Goal: Task Accomplishment & Management: Use online tool/utility

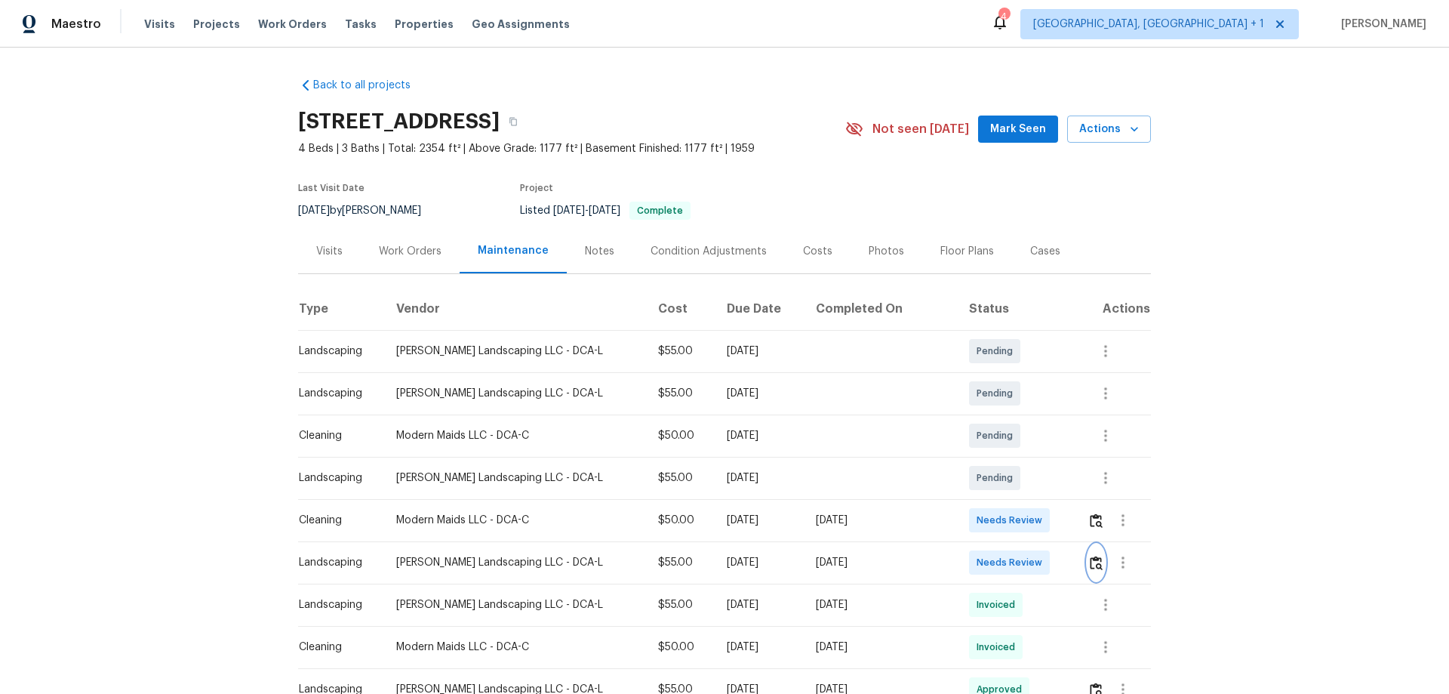
click at [1088, 559] on button "button" at bounding box center [1096, 562] width 17 height 36
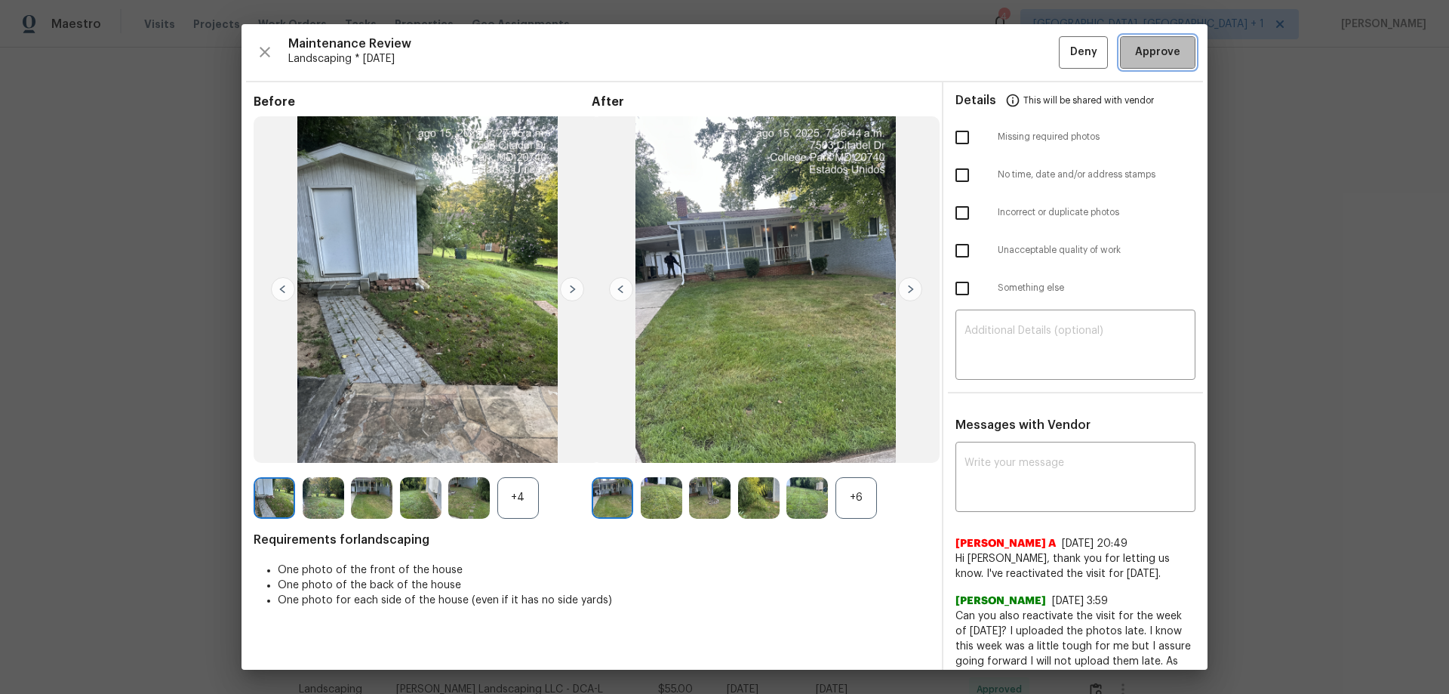
click at [1167, 36] on button "Approve" at bounding box center [1157, 52] width 75 height 32
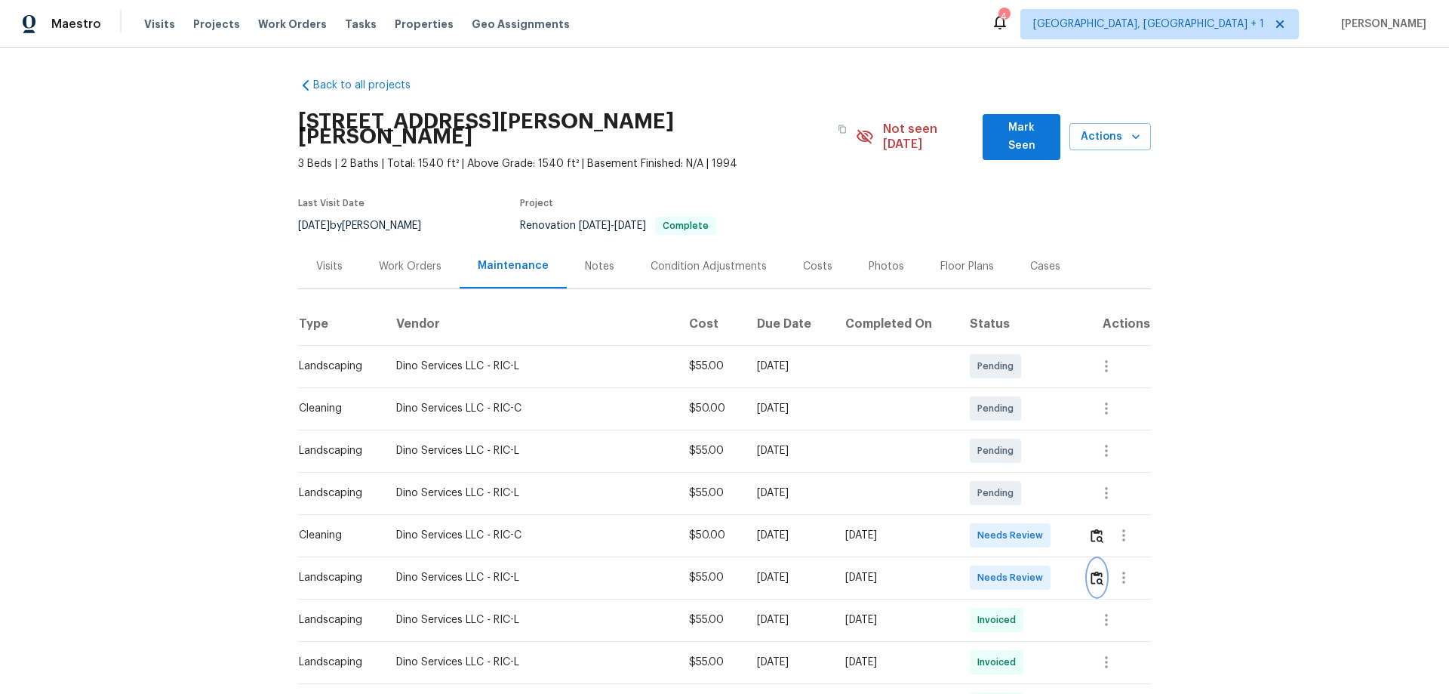
click at [1091, 571] on img "button" at bounding box center [1097, 578] width 13 height 14
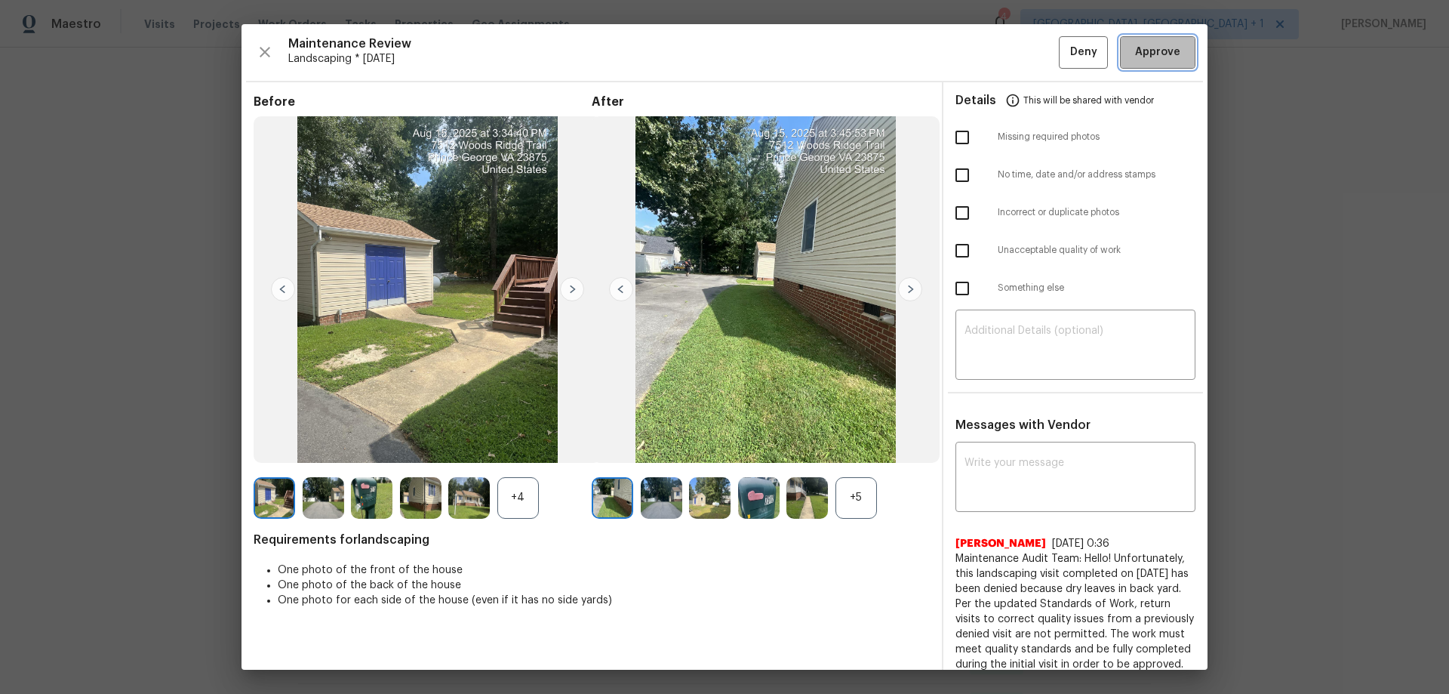
click at [1152, 45] on span "Approve" at bounding box center [1157, 52] width 45 height 19
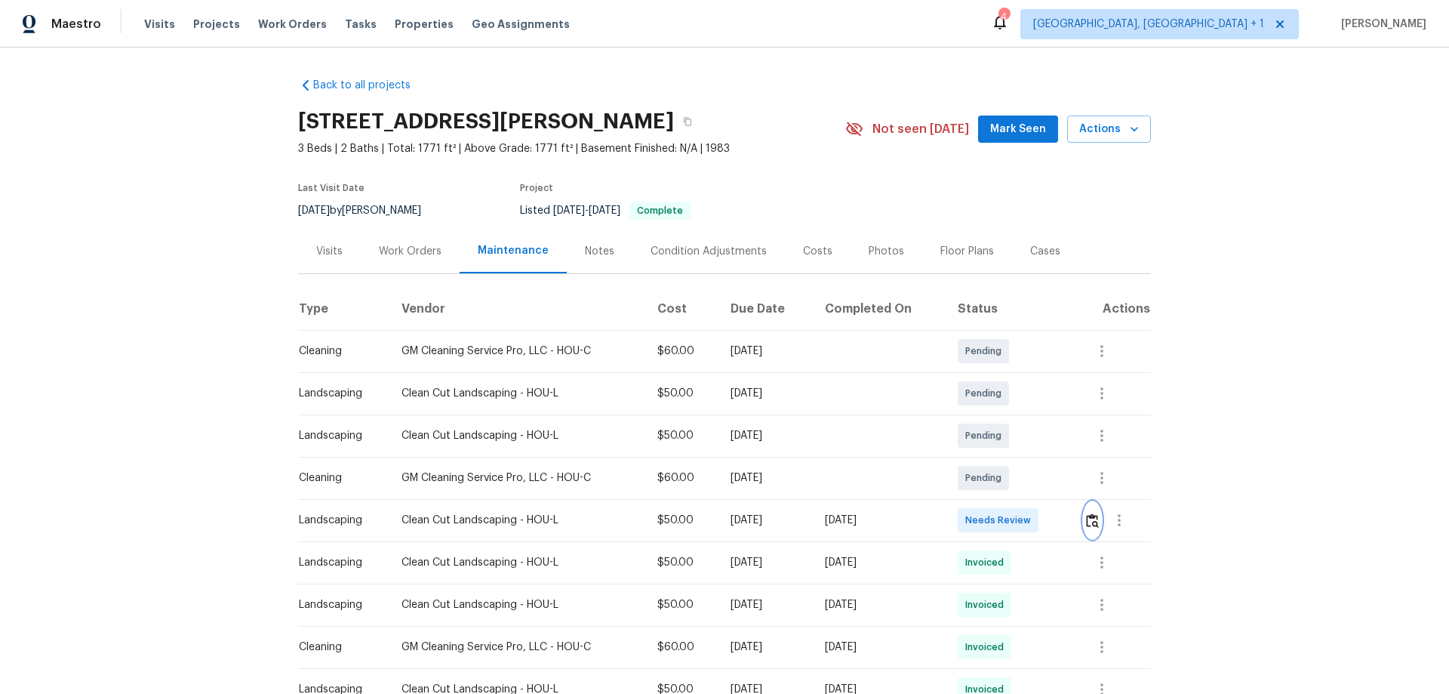
click at [1030, 457] on button "button" at bounding box center [1092, 520] width 17 height 36
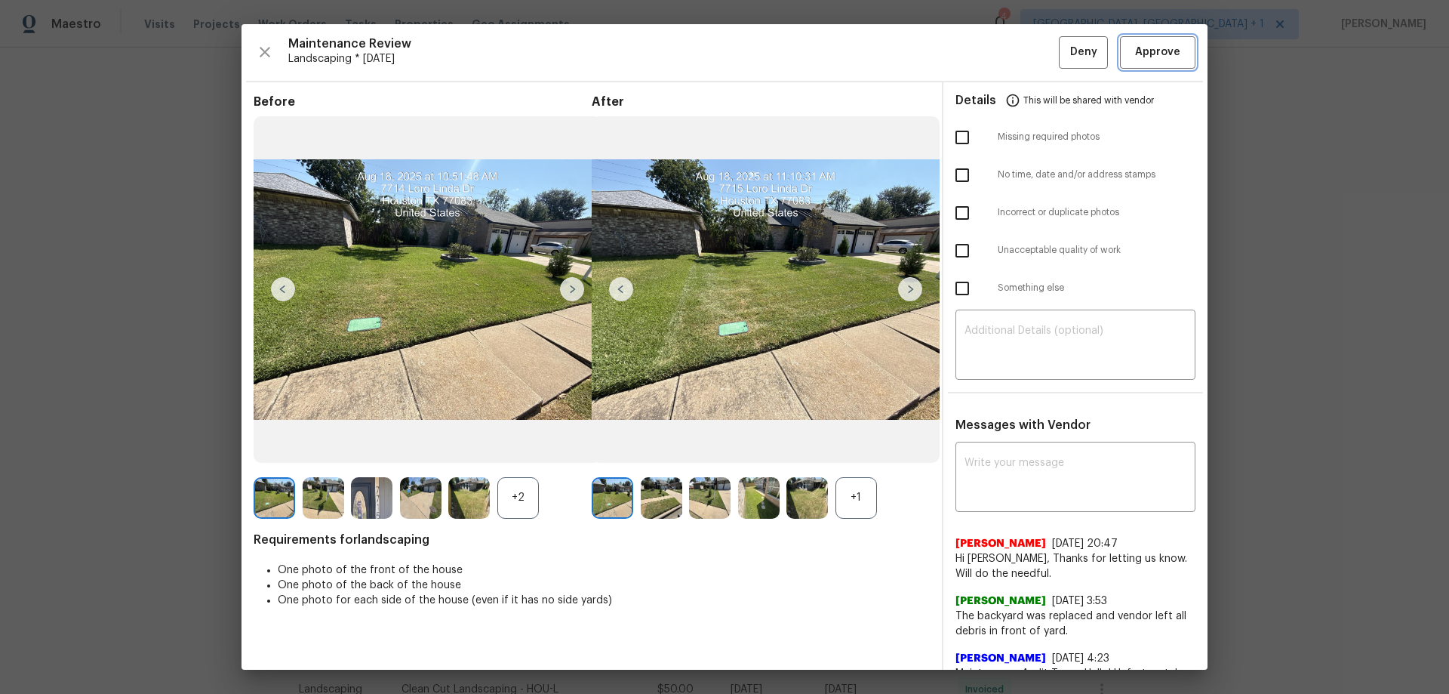
click at [1030, 46] on span "Approve" at bounding box center [1157, 52] width 51 height 19
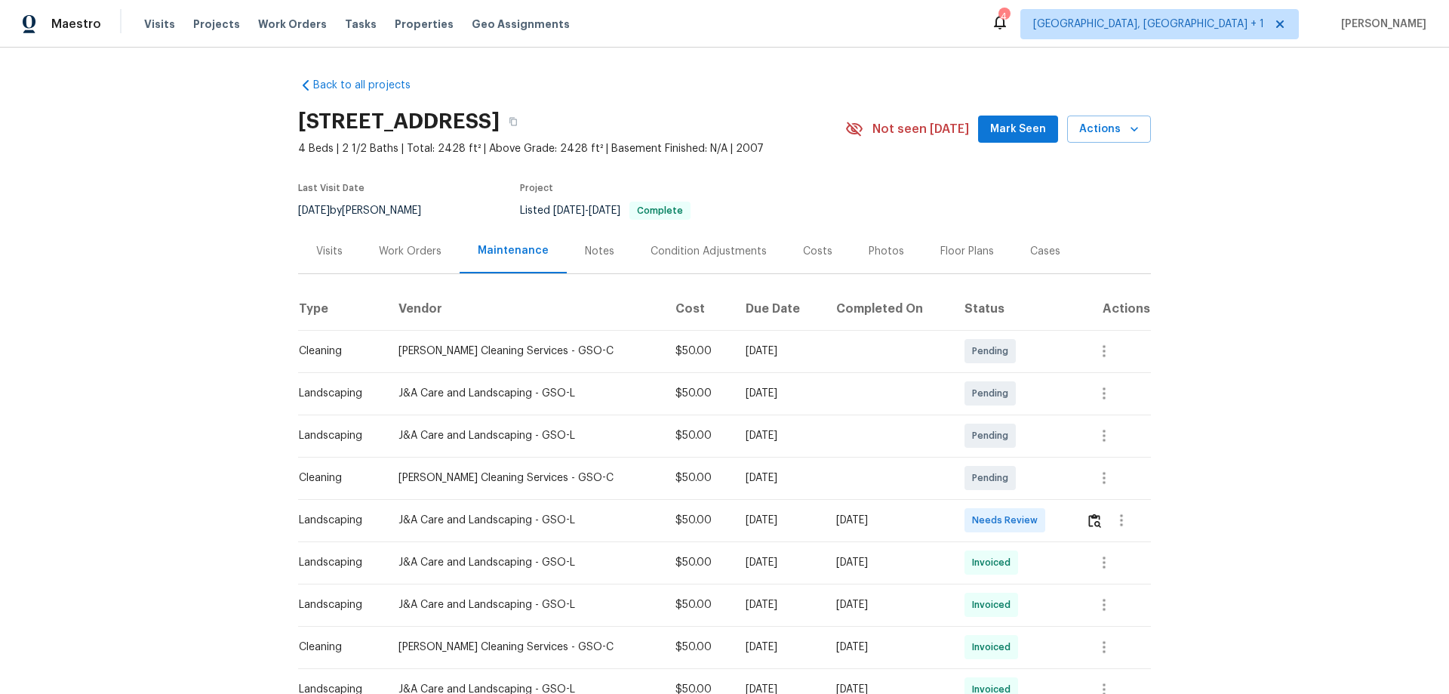
click at [1030, 457] on div at bounding box center [1118, 520] width 64 height 36
click at [1030, 457] on button "button" at bounding box center [1094, 520] width 17 height 36
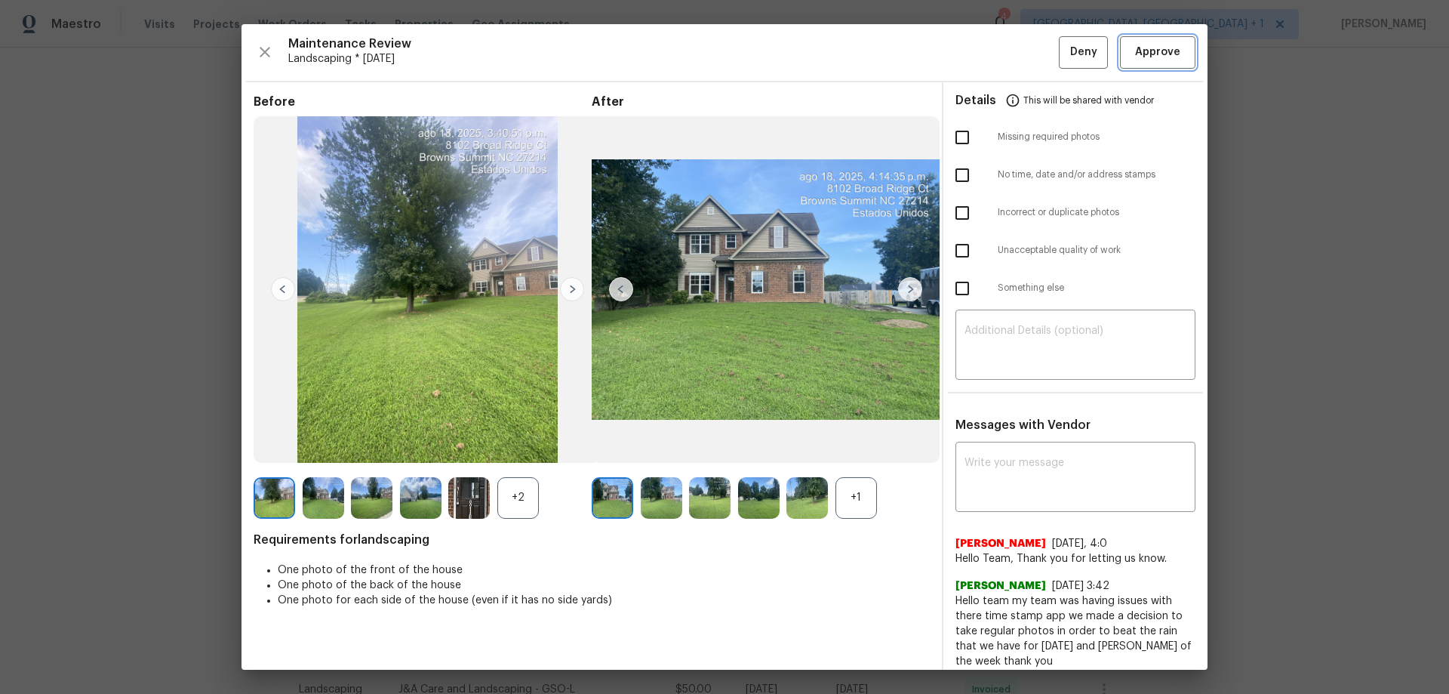
click at [1030, 57] on span "Approve" at bounding box center [1157, 52] width 45 height 19
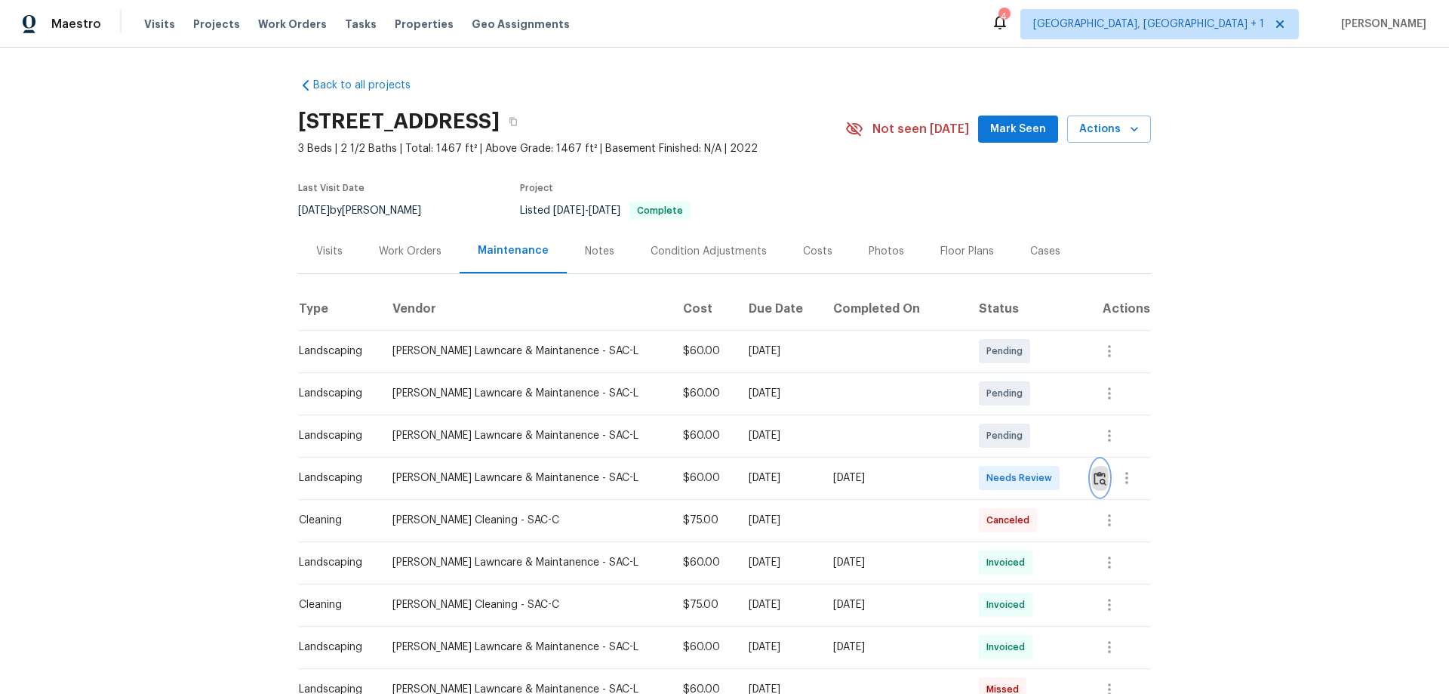
click at [1030, 457] on img "button" at bounding box center [1100, 478] width 13 height 14
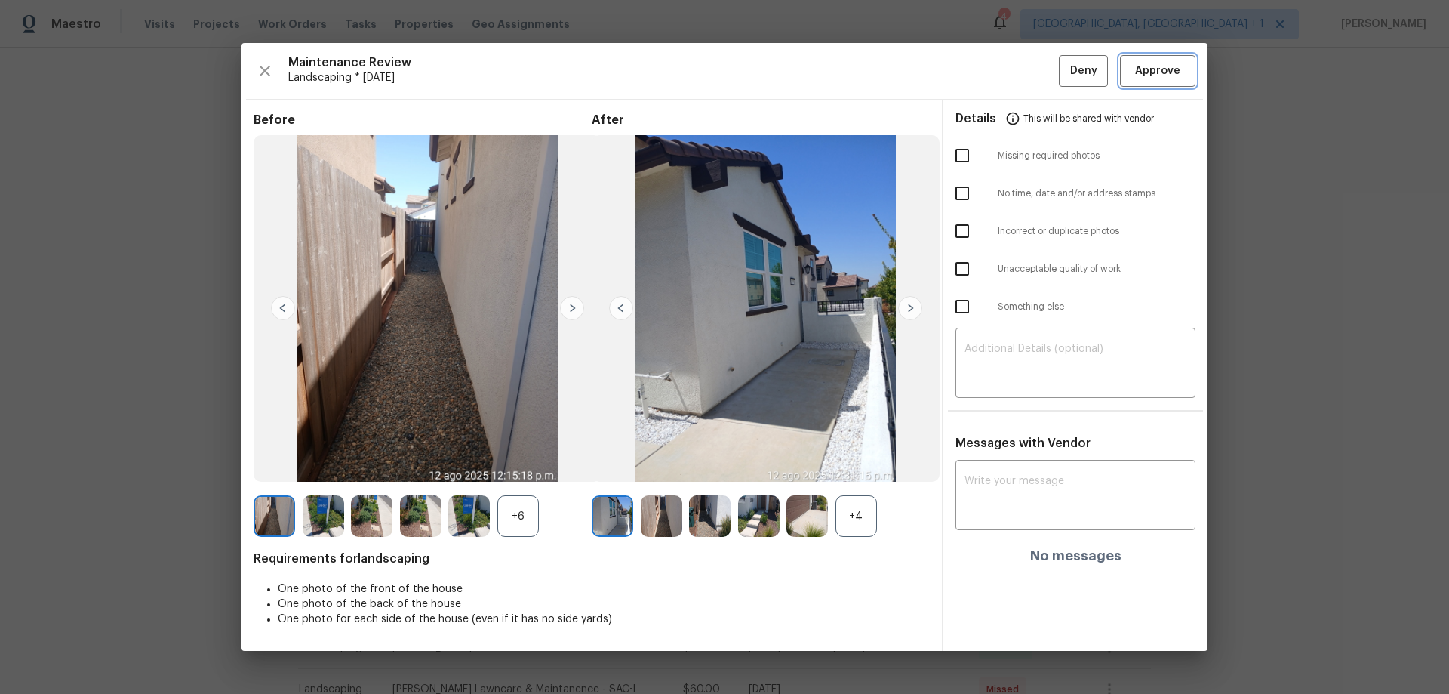
click at [1030, 79] on span "Approve" at bounding box center [1157, 71] width 45 height 19
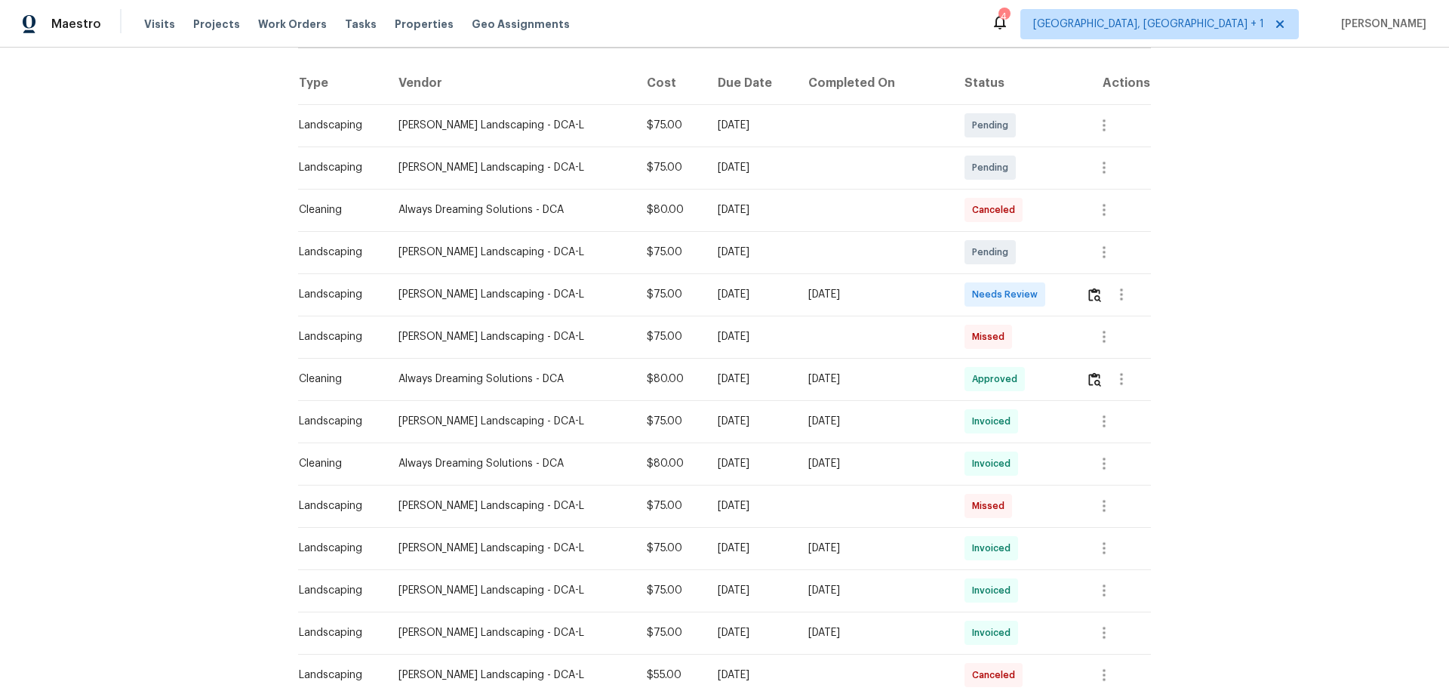
scroll to position [226, 0]
click at [1030, 291] on img "button" at bounding box center [1094, 294] width 13 height 14
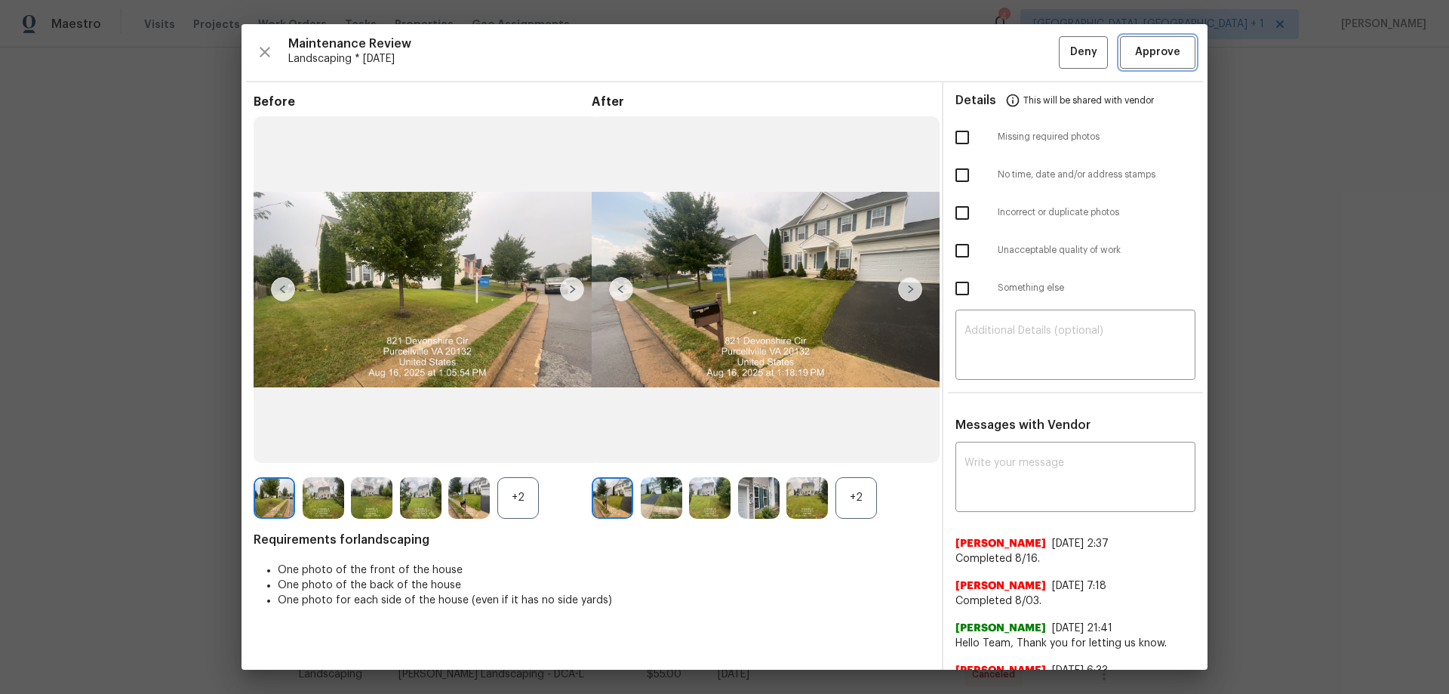
click at [1030, 54] on span "Approve" at bounding box center [1157, 52] width 45 height 19
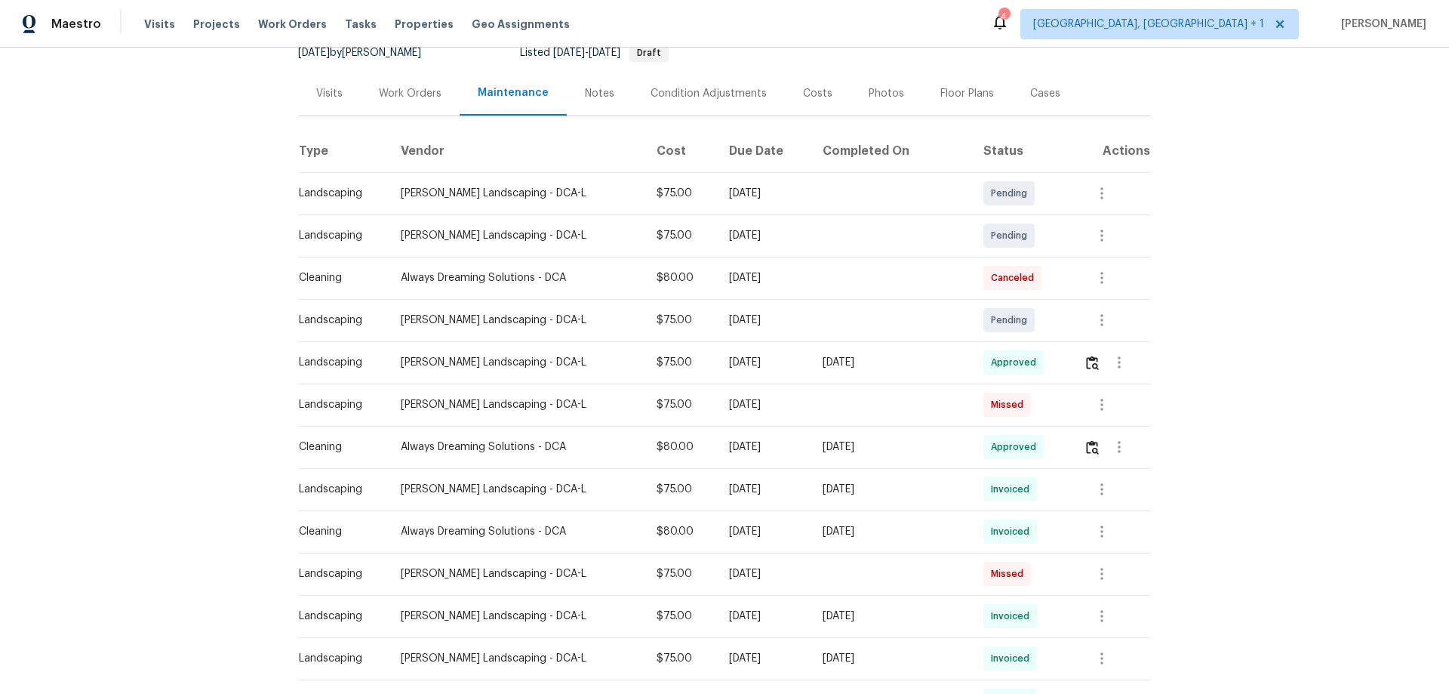
scroll to position [75, 0]
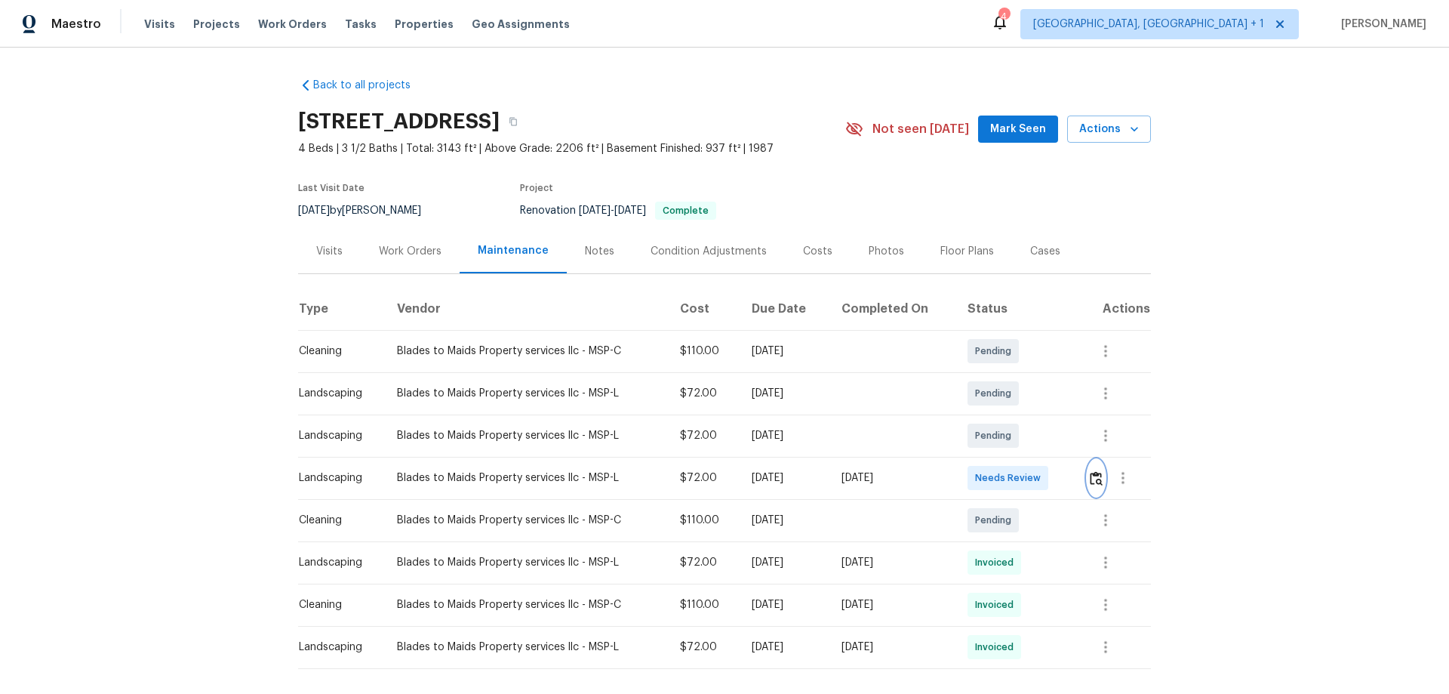
click at [1030, 457] on button "button" at bounding box center [1096, 478] width 17 height 36
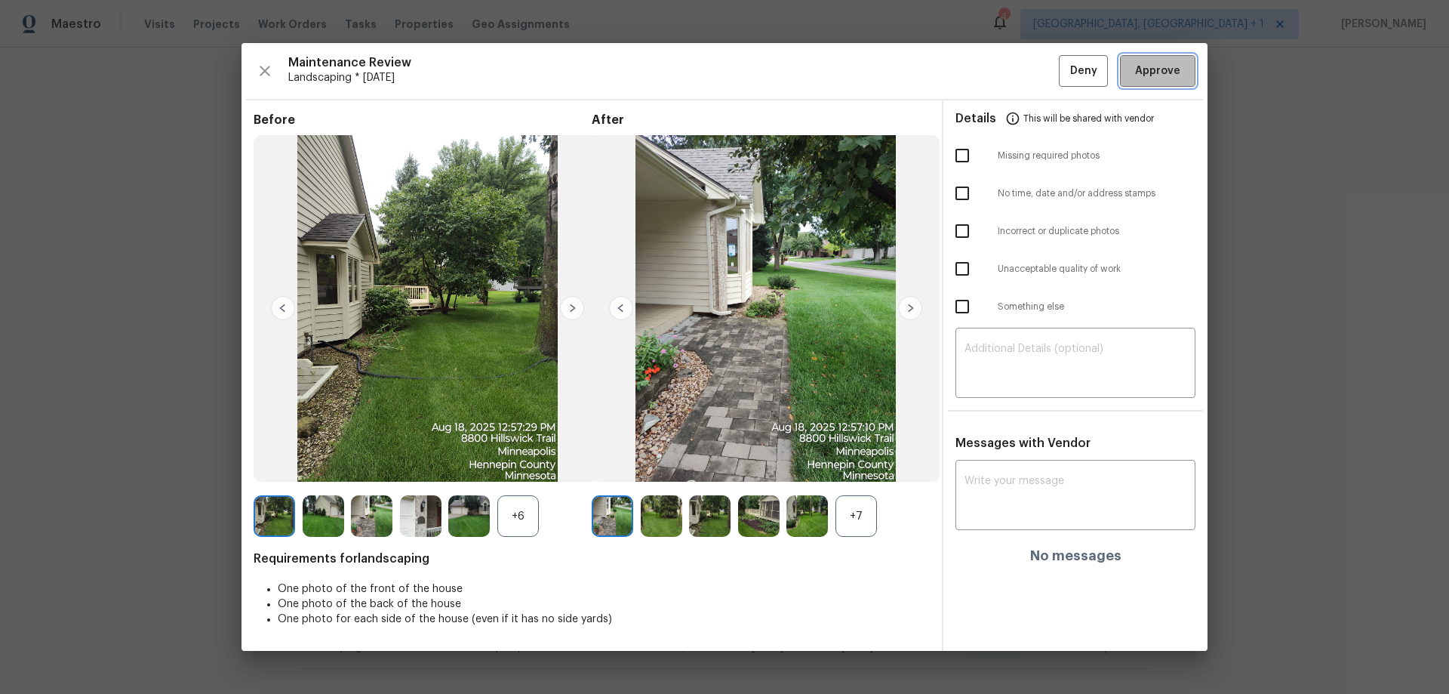
click at [1030, 63] on span "Approve" at bounding box center [1157, 71] width 45 height 19
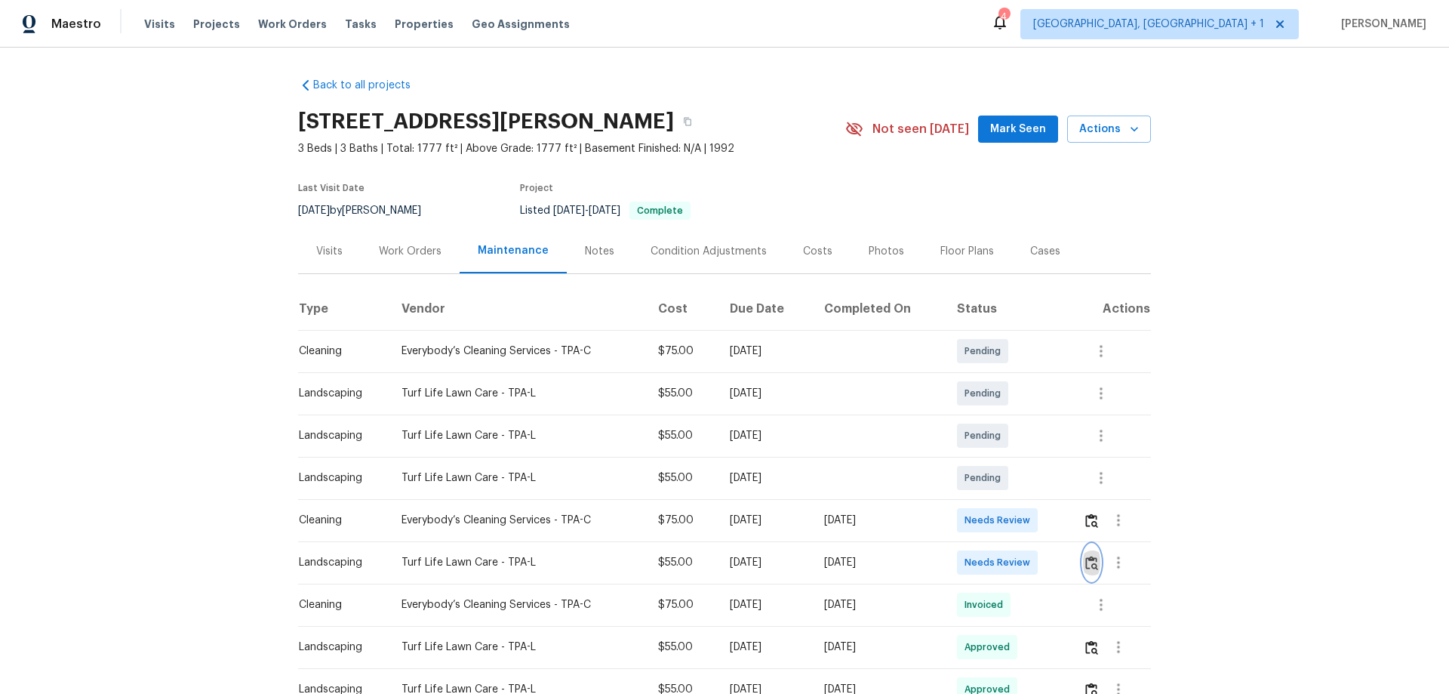
click at [1030, 457] on img "button" at bounding box center [1091, 563] width 13 height 14
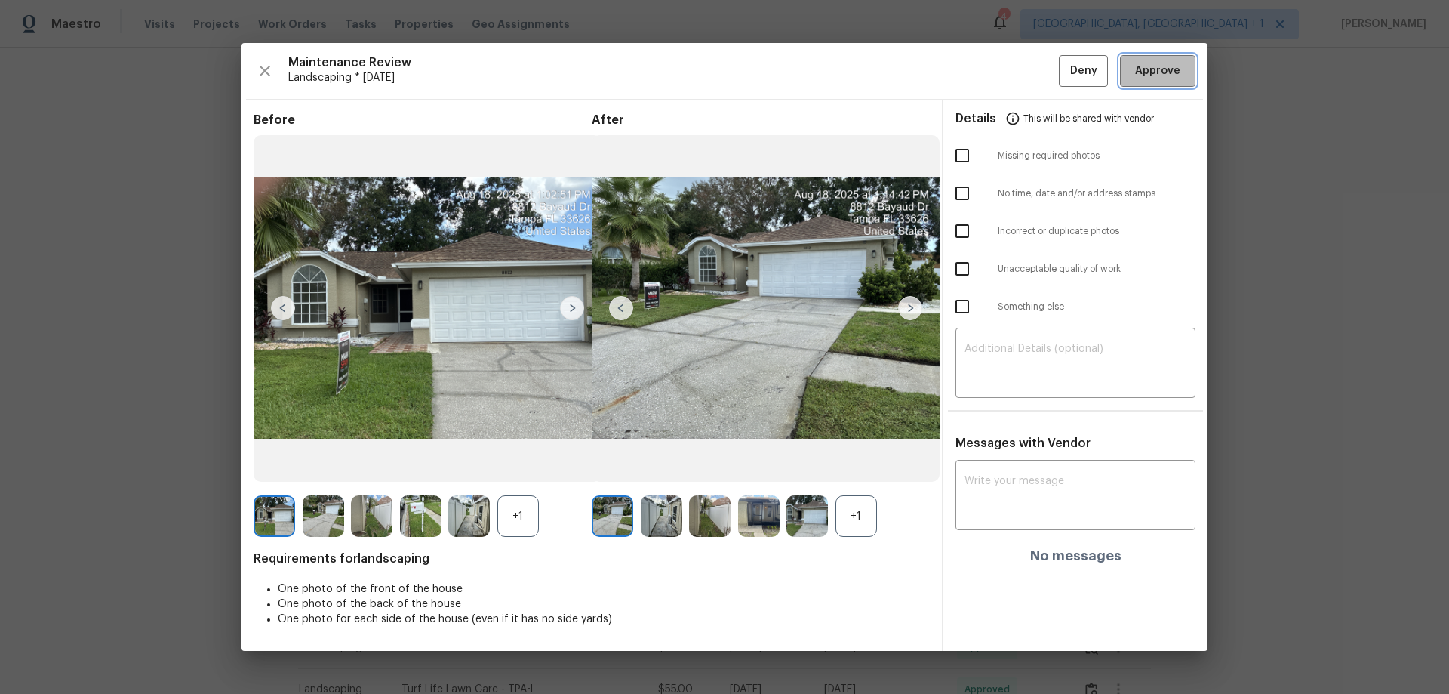
click at [1030, 69] on span "Approve" at bounding box center [1157, 71] width 45 height 19
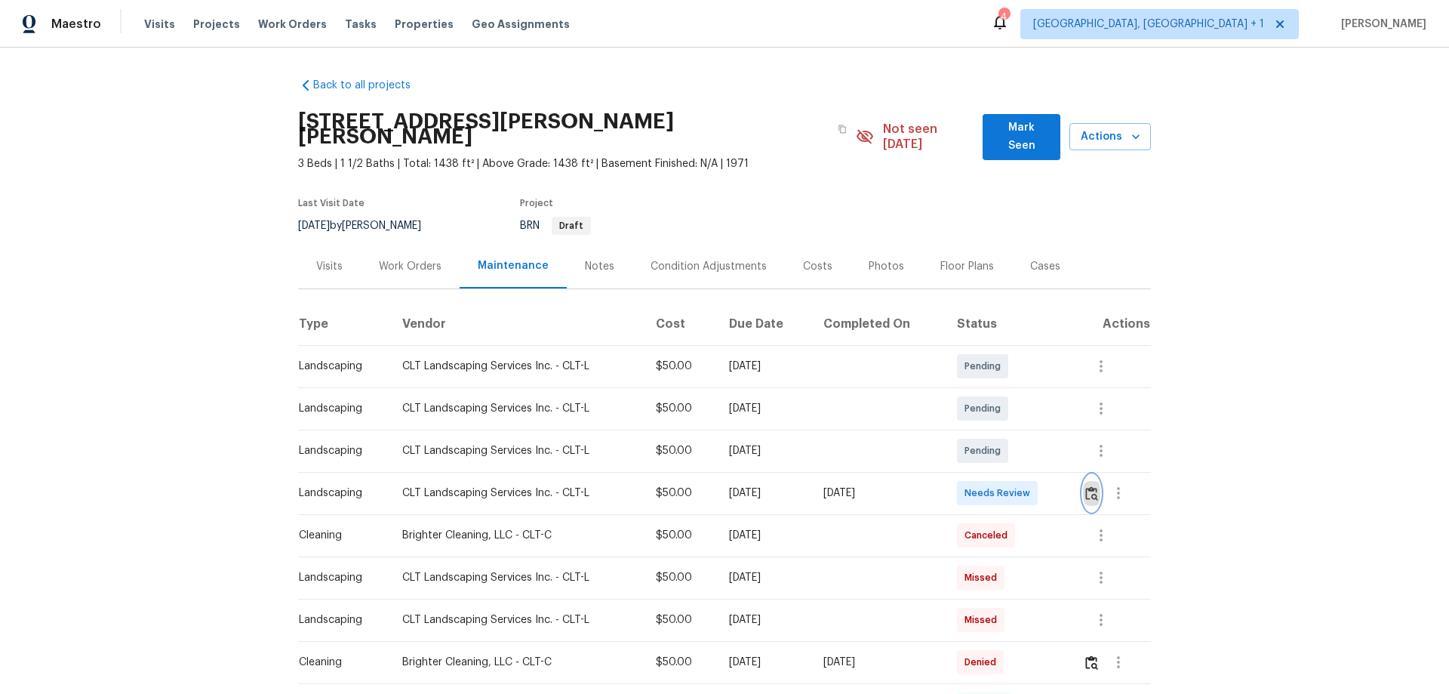
click at [1030, 457] on button "button" at bounding box center [1091, 493] width 17 height 36
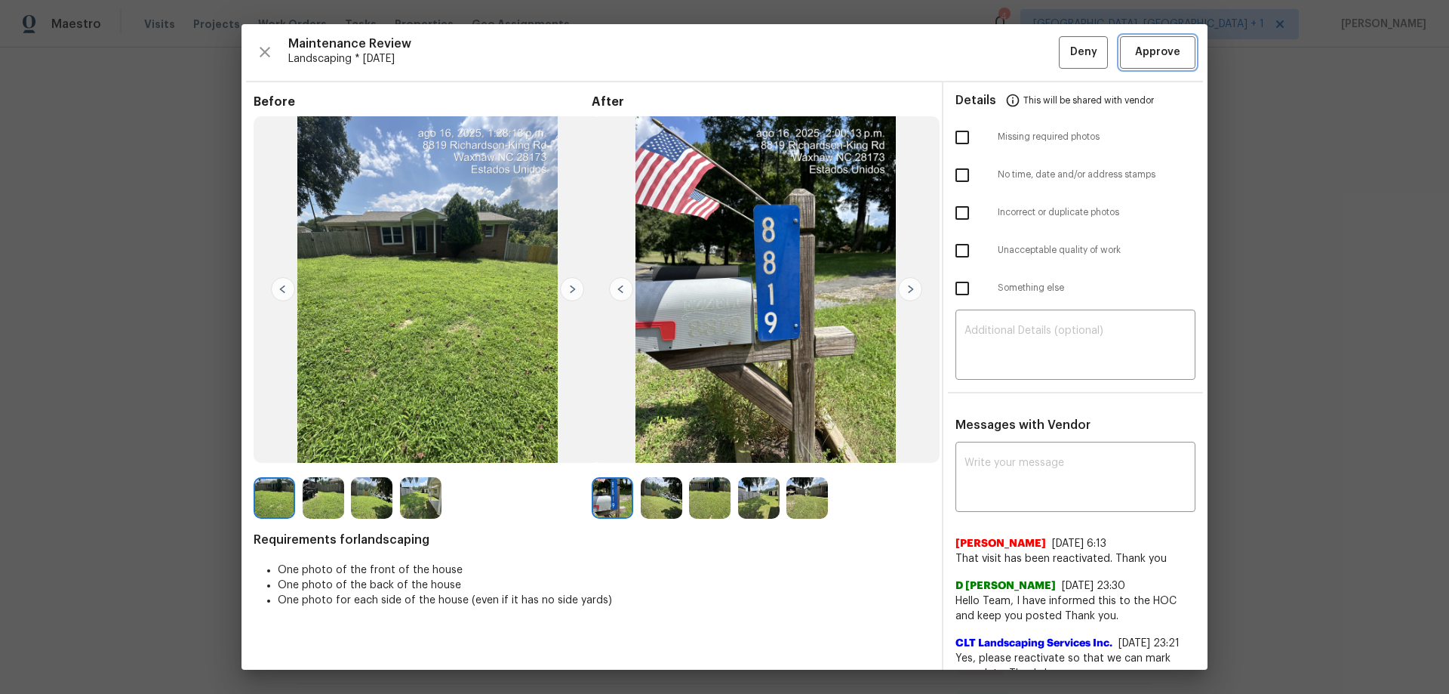
click at [1030, 53] on span "Approve" at bounding box center [1157, 52] width 45 height 19
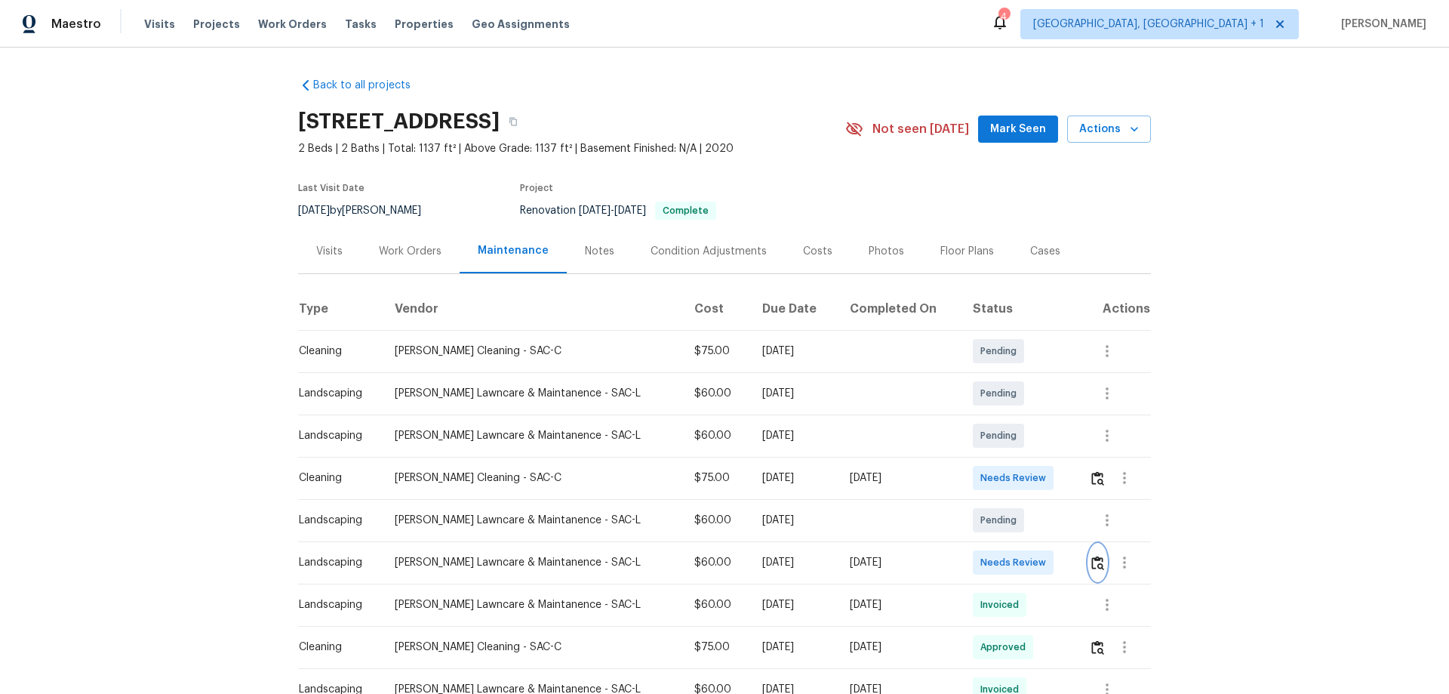
click at [1030, 457] on img "button" at bounding box center [1098, 563] width 13 height 14
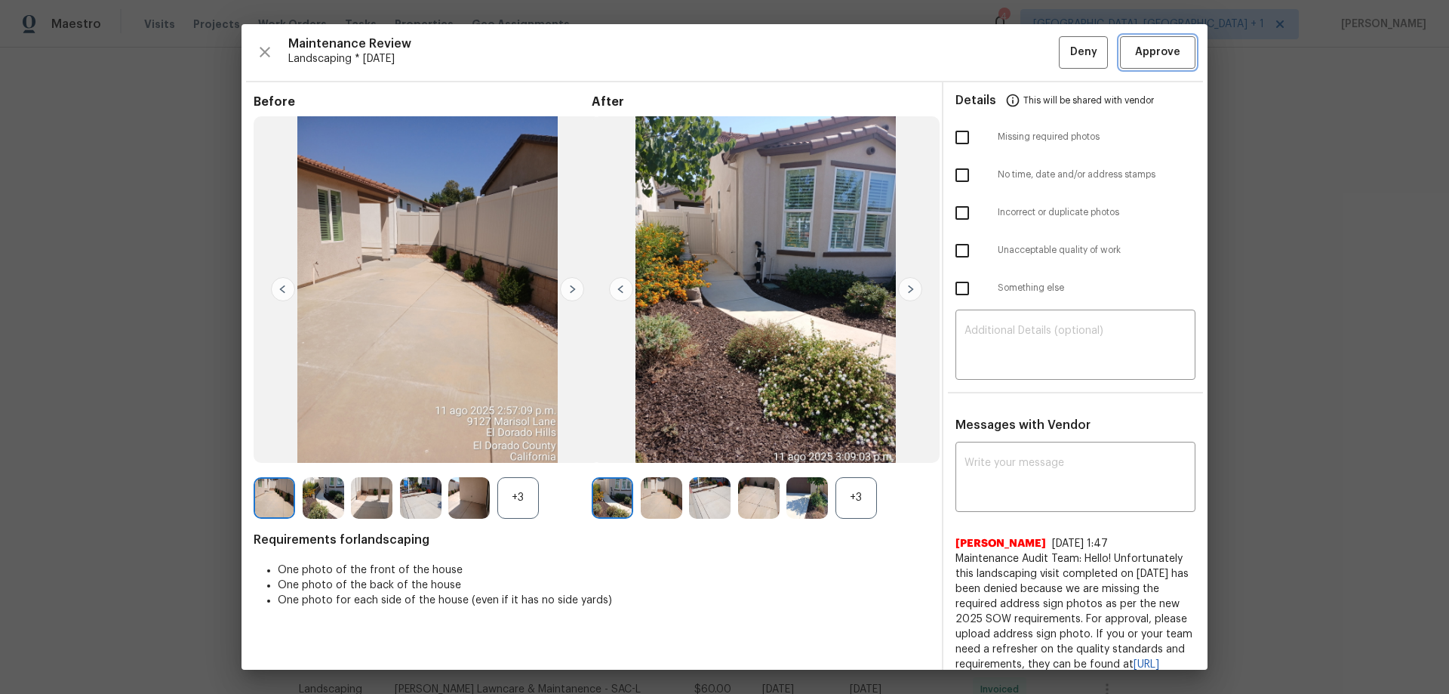
click at [1030, 54] on span "Approve" at bounding box center [1157, 52] width 45 height 19
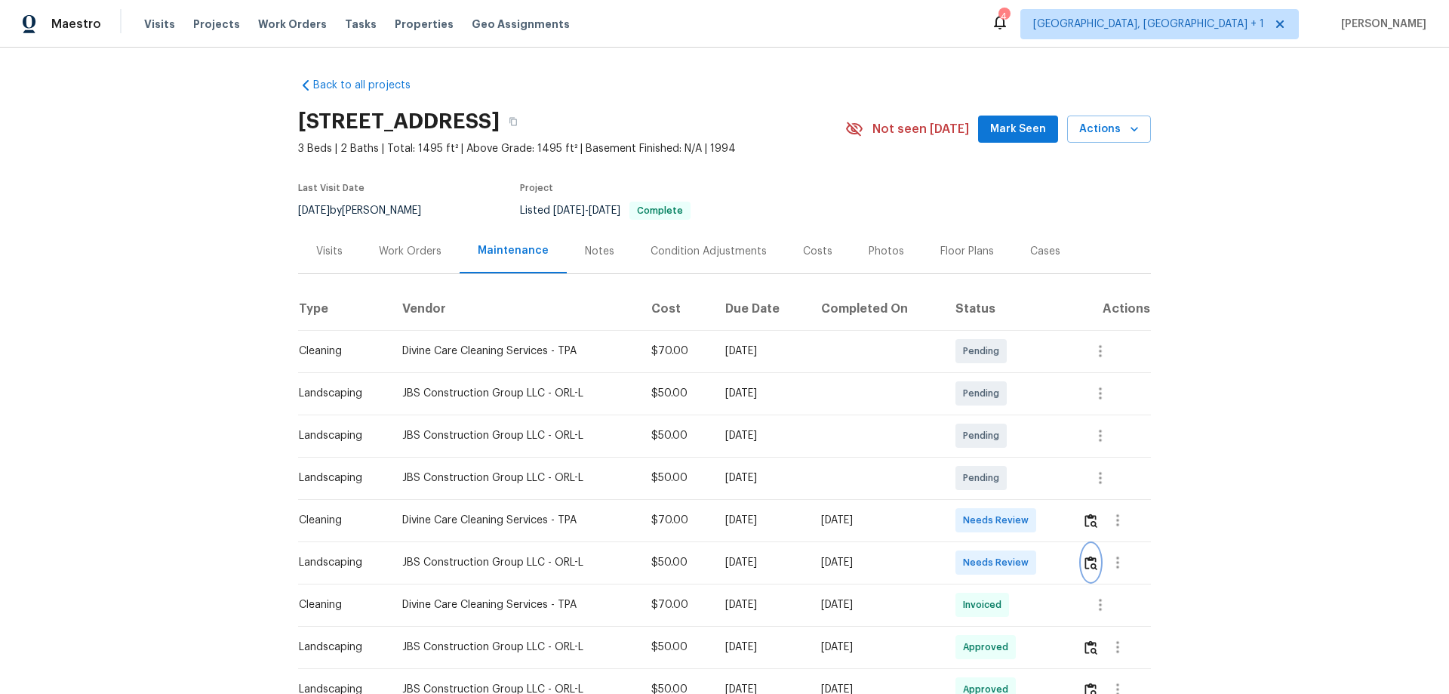
click at [1030, 457] on button "button" at bounding box center [1090, 562] width 17 height 36
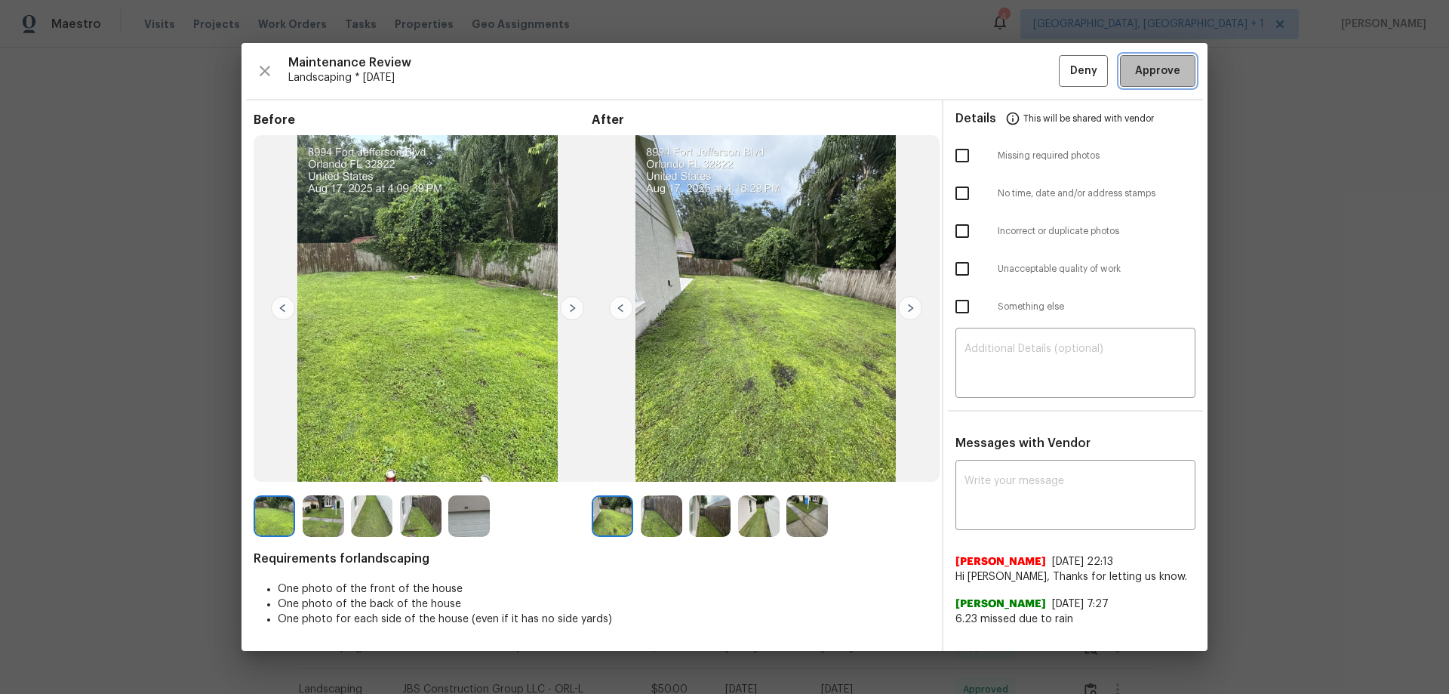
click at [1030, 75] on span "Approve" at bounding box center [1157, 71] width 45 height 19
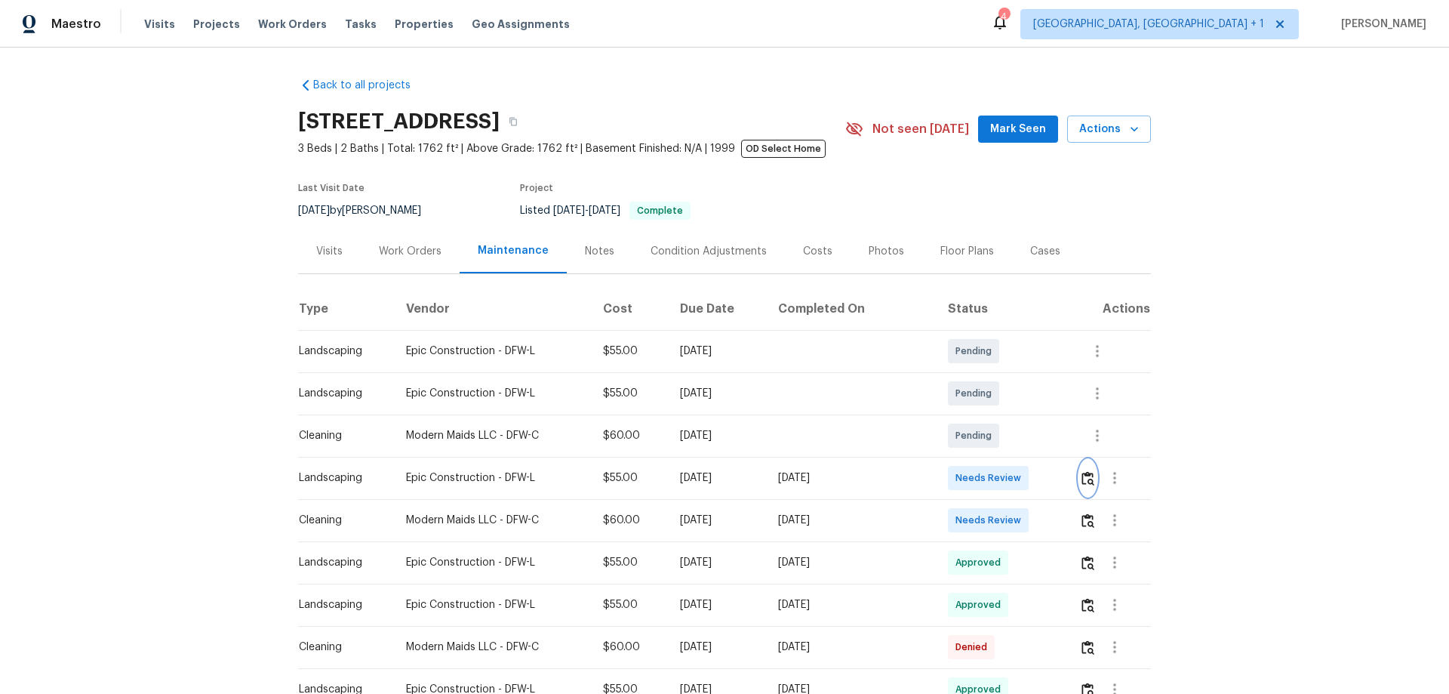
click at [1030, 457] on button "button" at bounding box center [1087, 478] width 17 height 36
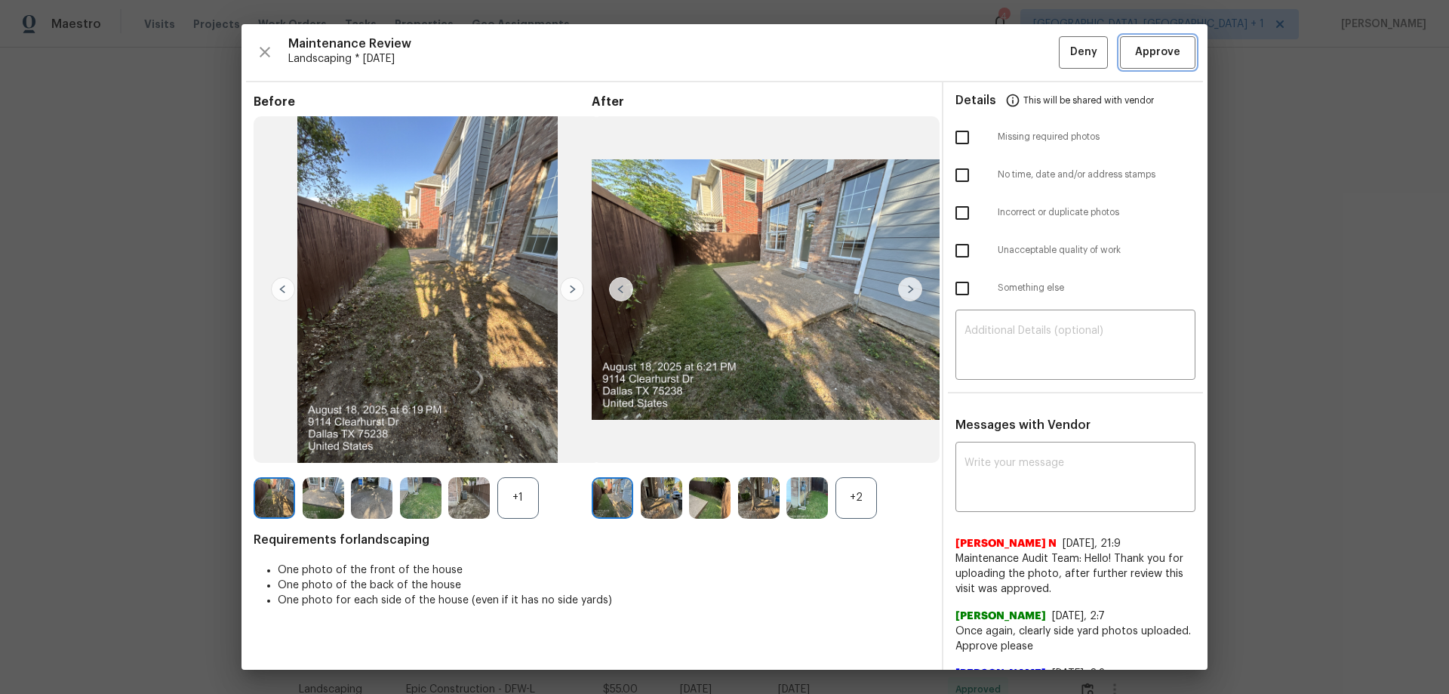
click at [1030, 64] on button "Approve" at bounding box center [1157, 52] width 75 height 32
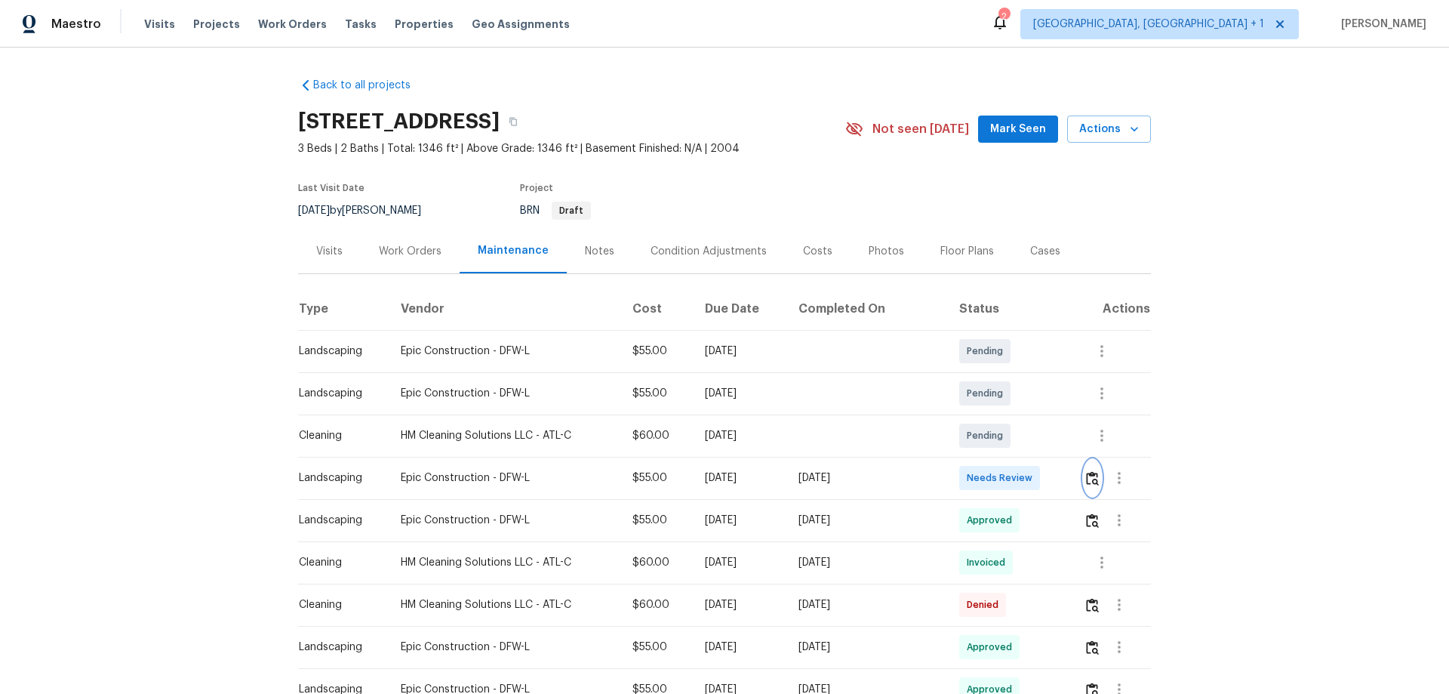
click at [1030, 457] on img "button" at bounding box center [1092, 478] width 13 height 14
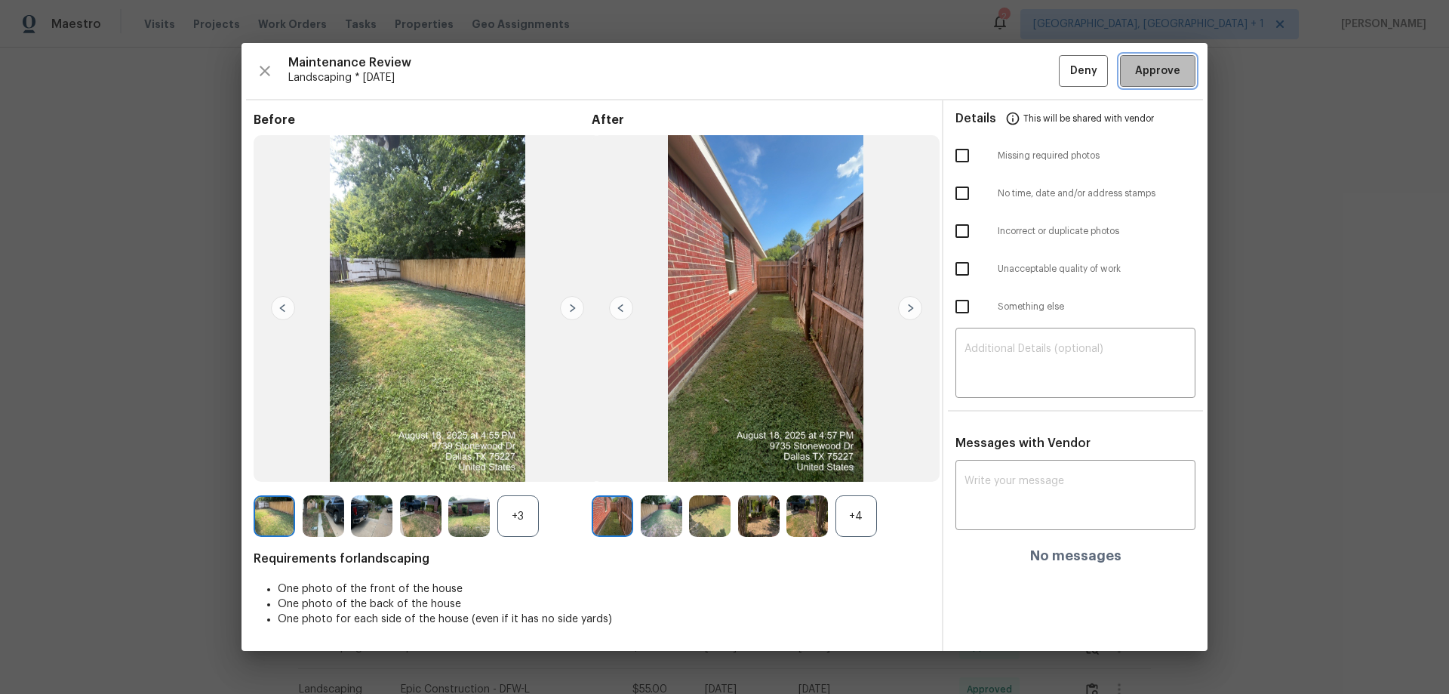
click at [1030, 66] on span "Approve" at bounding box center [1157, 71] width 45 height 19
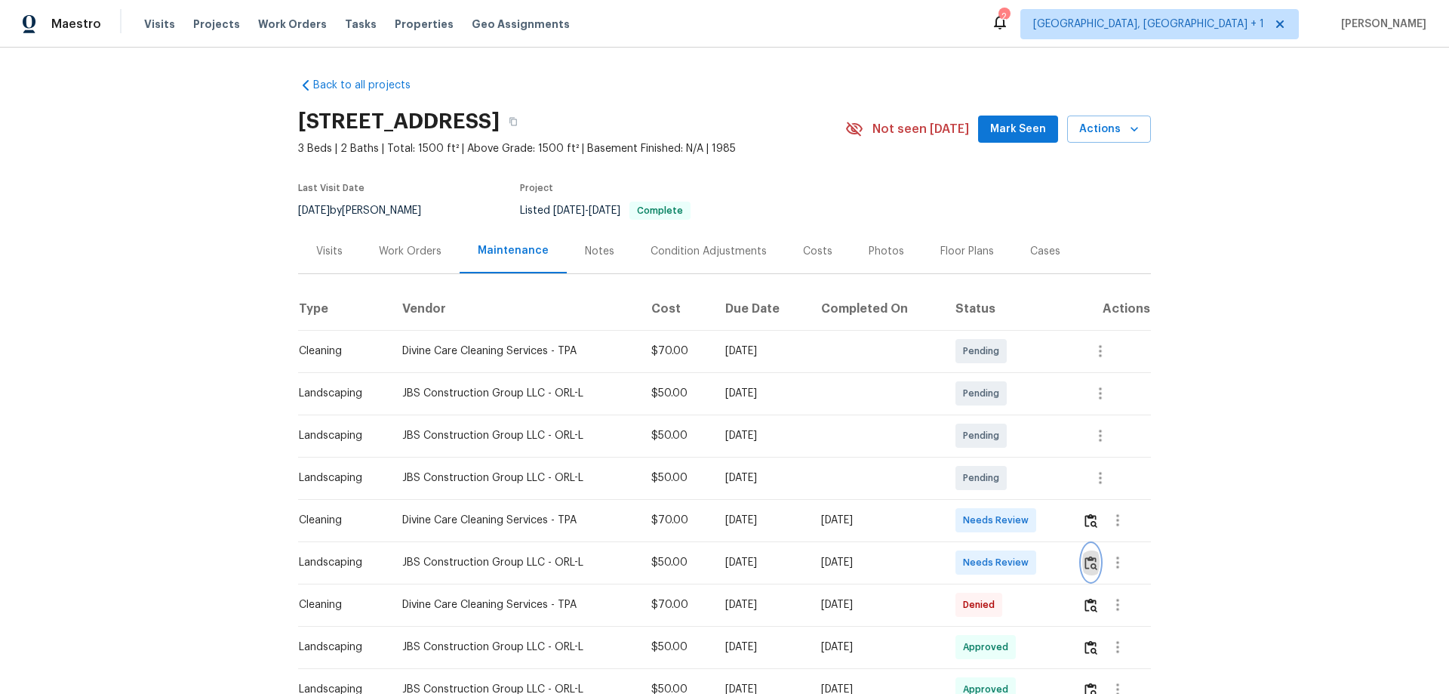
click at [1030, 457] on img "button" at bounding box center [1091, 563] width 13 height 14
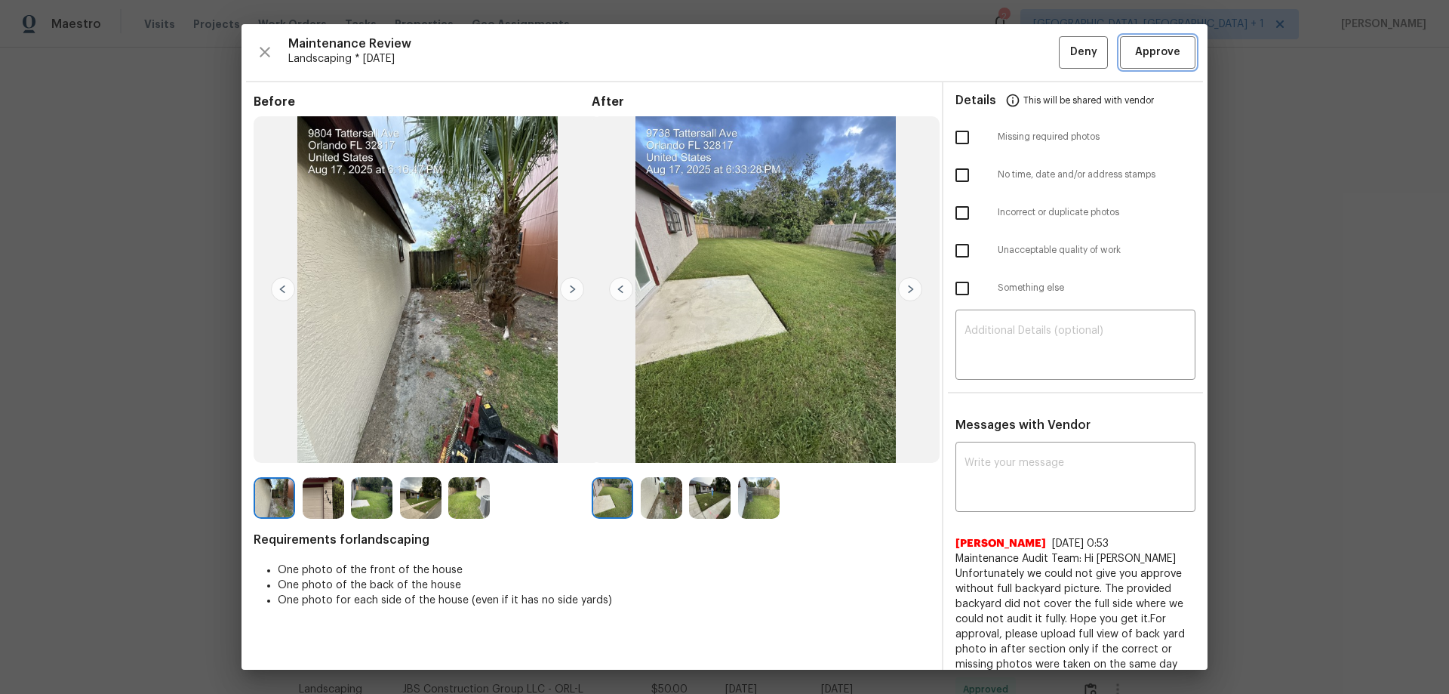
click at [1030, 57] on button "Approve" at bounding box center [1157, 52] width 75 height 32
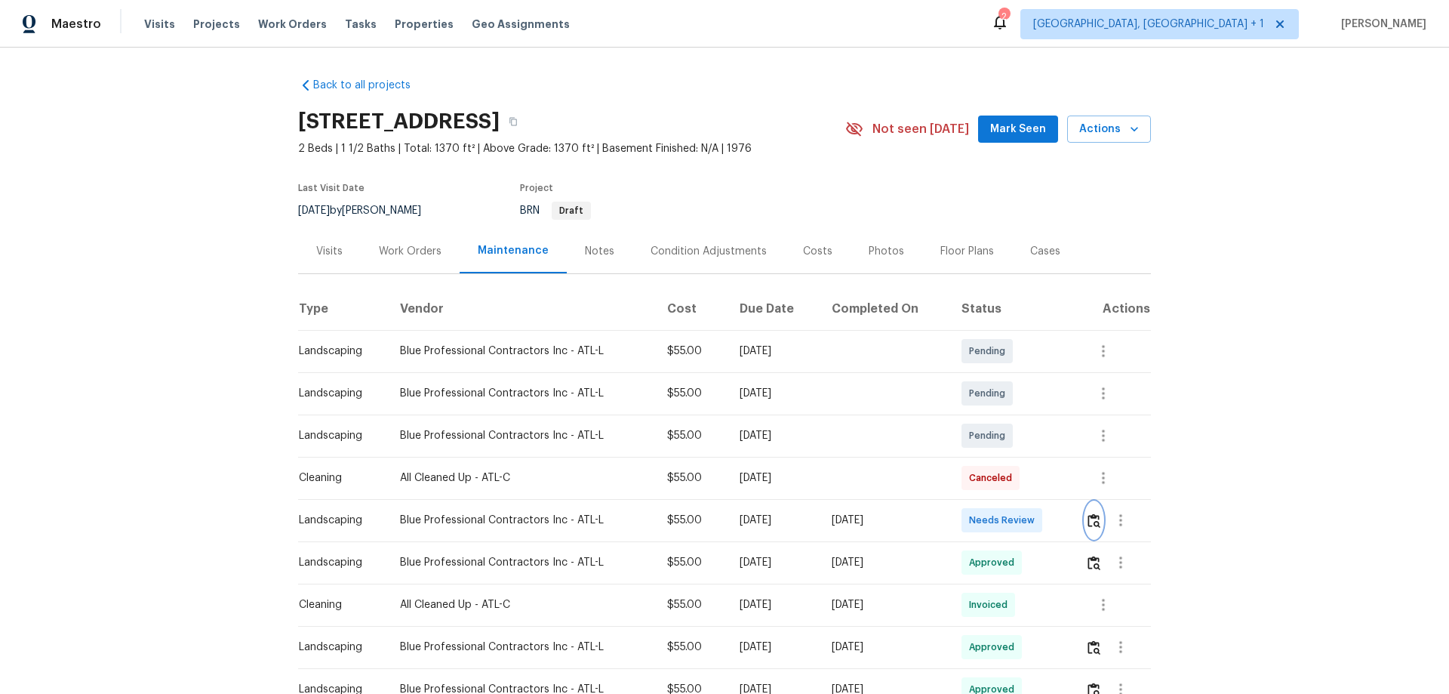
click at [1089, 509] on button "button" at bounding box center [1093, 520] width 17 height 36
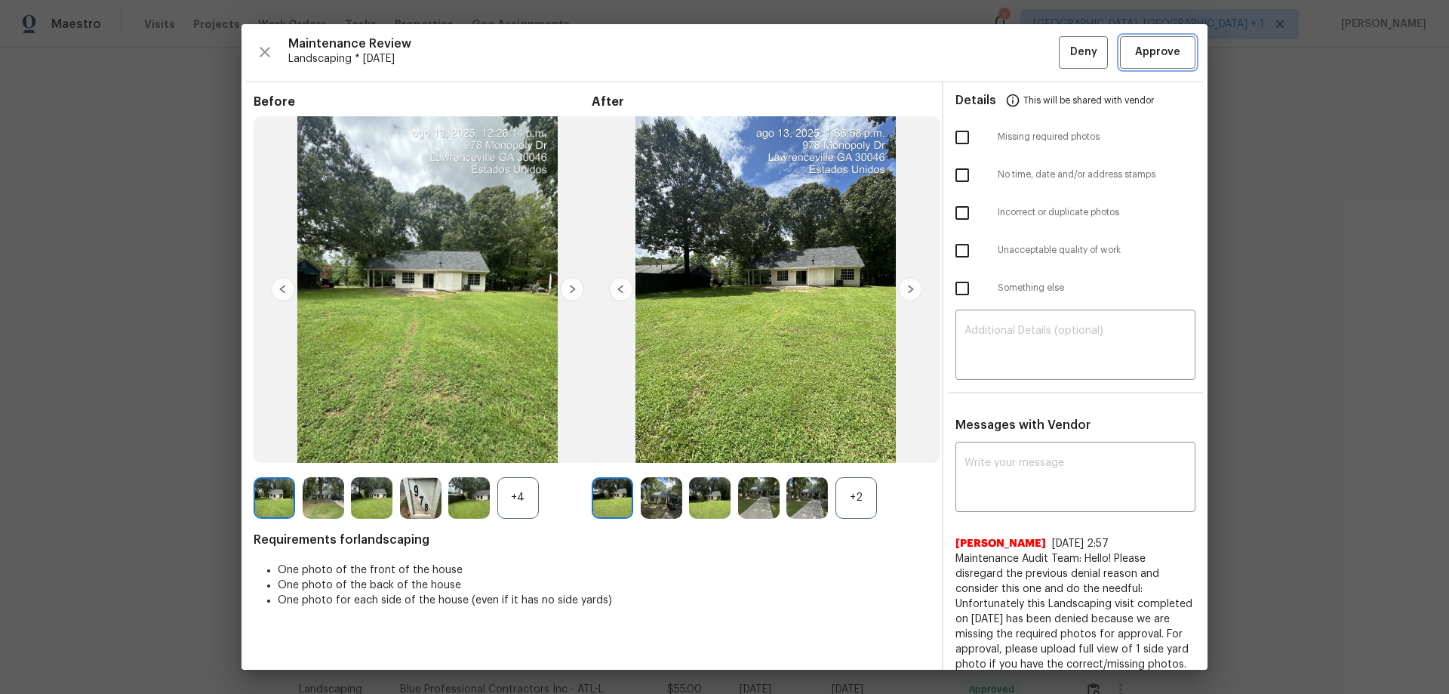
click at [1165, 57] on span "Approve" at bounding box center [1157, 52] width 45 height 19
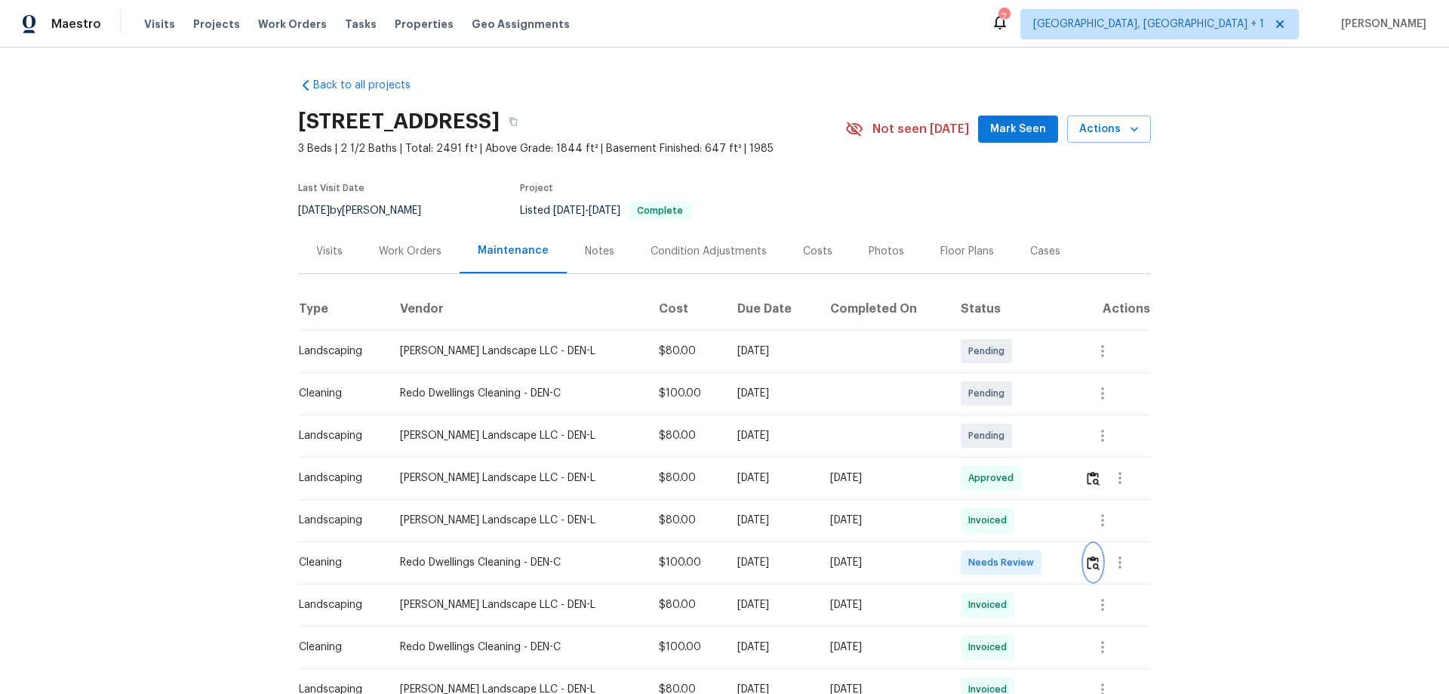
click at [1030, 457] on img "button" at bounding box center [1093, 563] width 13 height 14
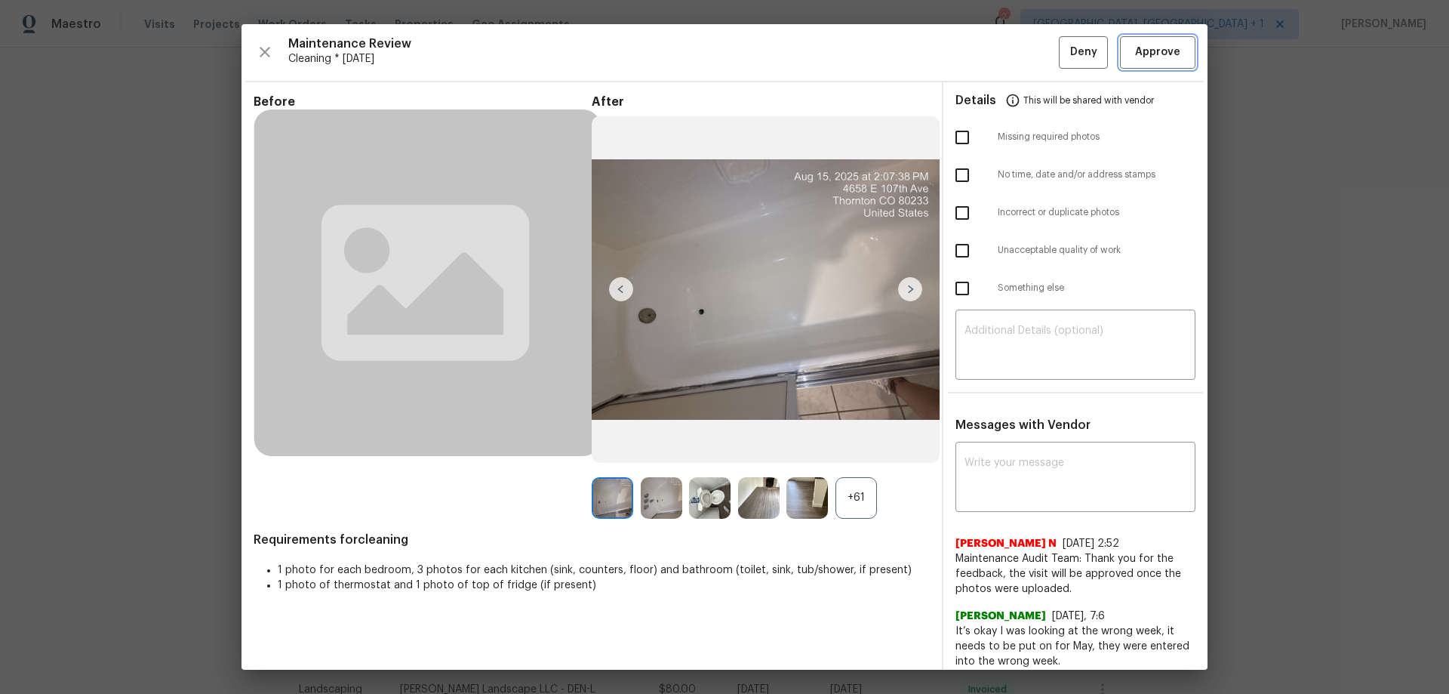
click at [1030, 54] on span "Approve" at bounding box center [1157, 52] width 45 height 19
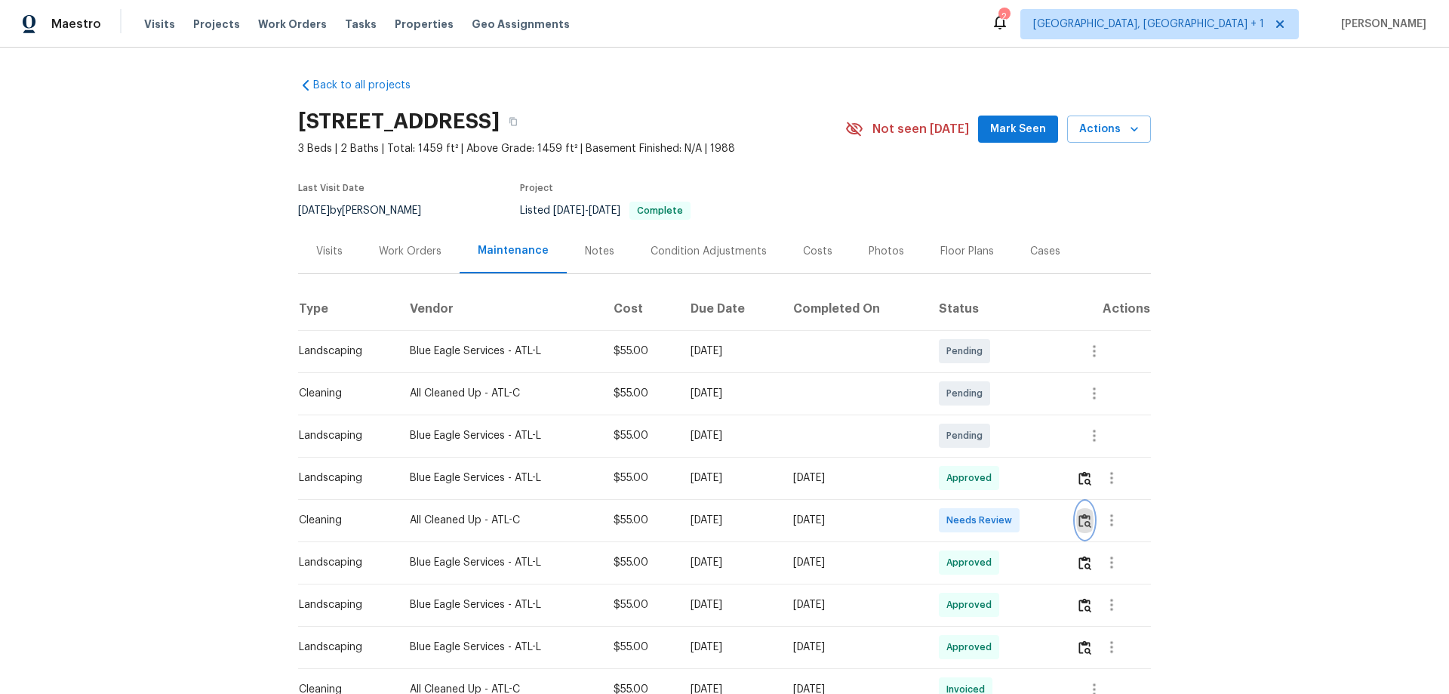
click at [1030, 457] on img "button" at bounding box center [1085, 520] width 13 height 14
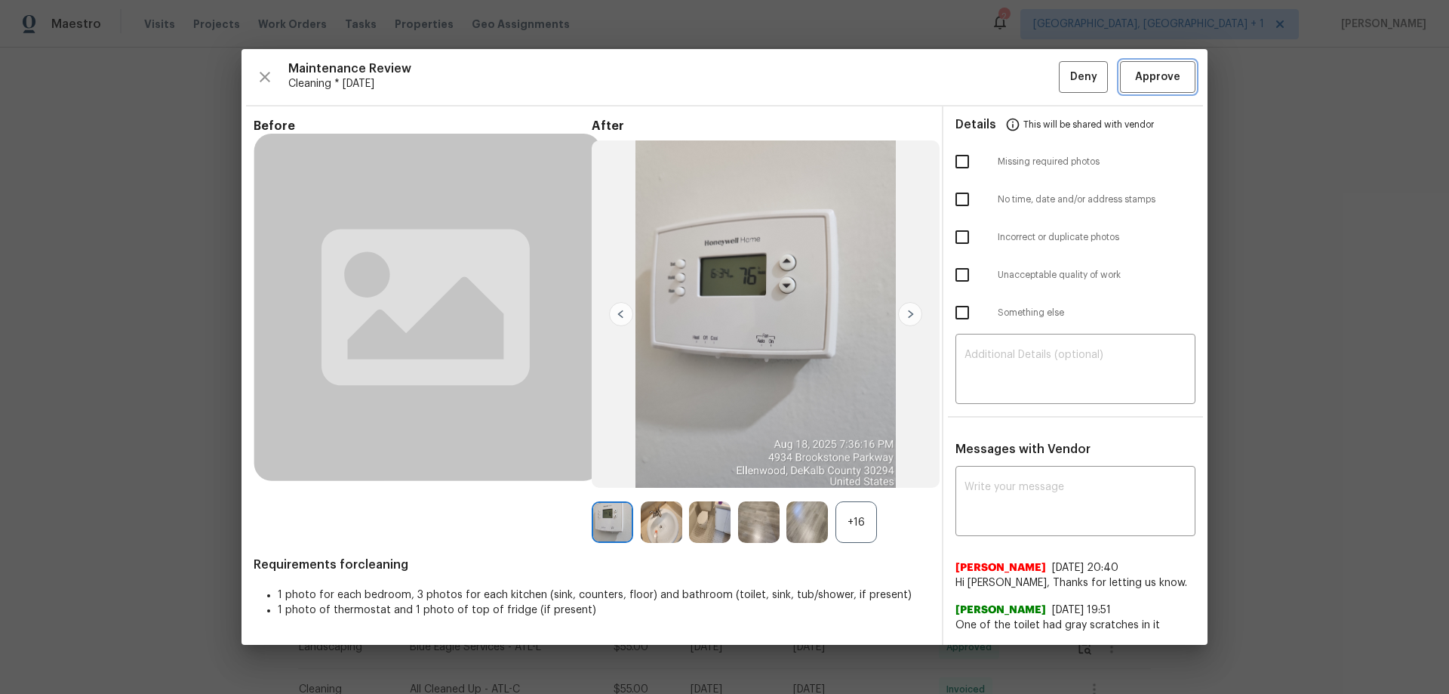
click at [1030, 61] on button "Approve" at bounding box center [1157, 77] width 75 height 32
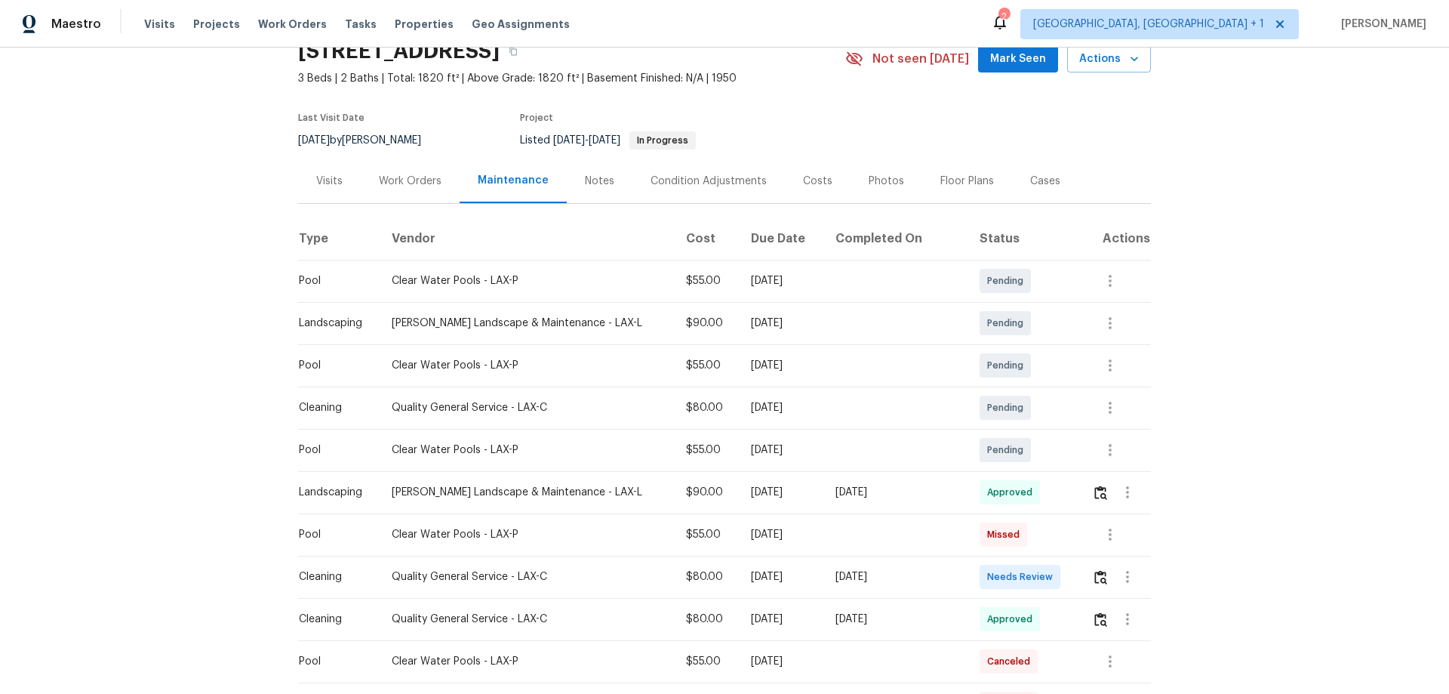
scroll to position [151, 0]
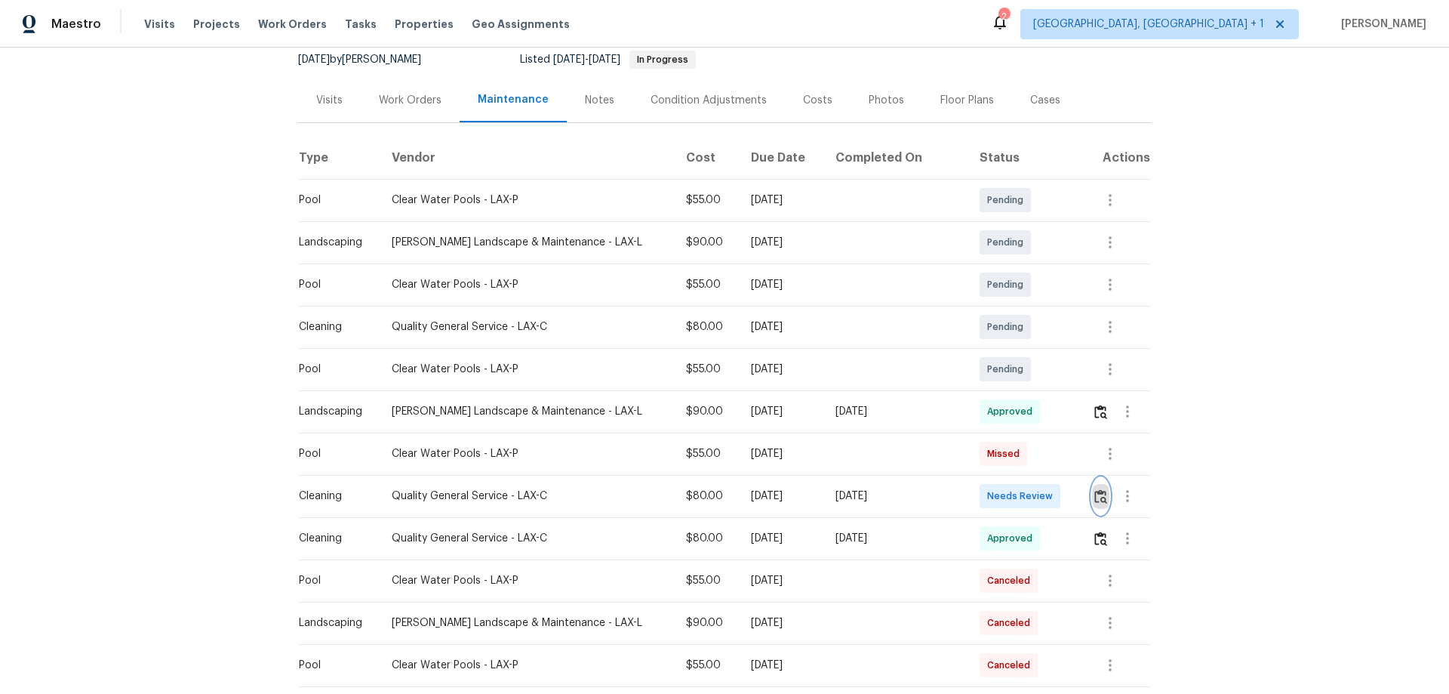
click at [1030, 457] on img "button" at bounding box center [1101, 496] width 13 height 14
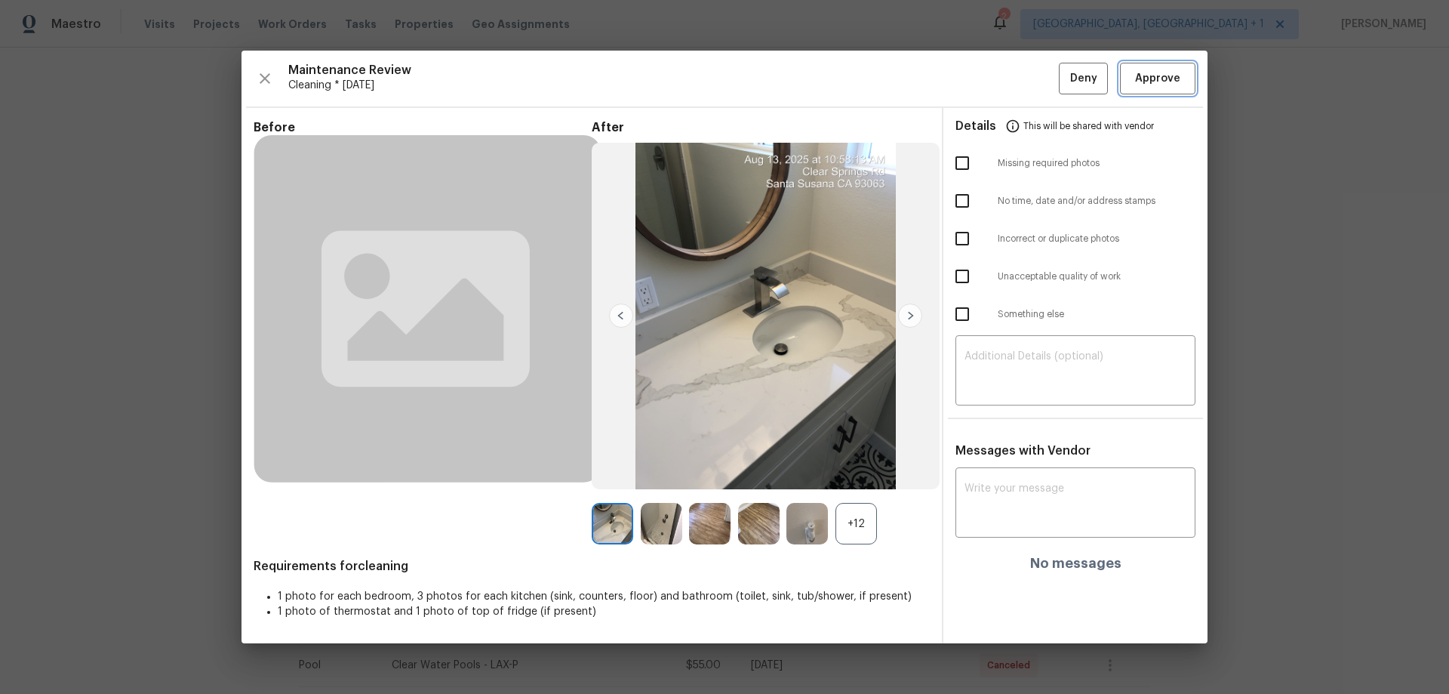
click at [1030, 75] on button "Approve" at bounding box center [1157, 79] width 75 height 32
